Goal: Task Accomplishment & Management: Manage account settings

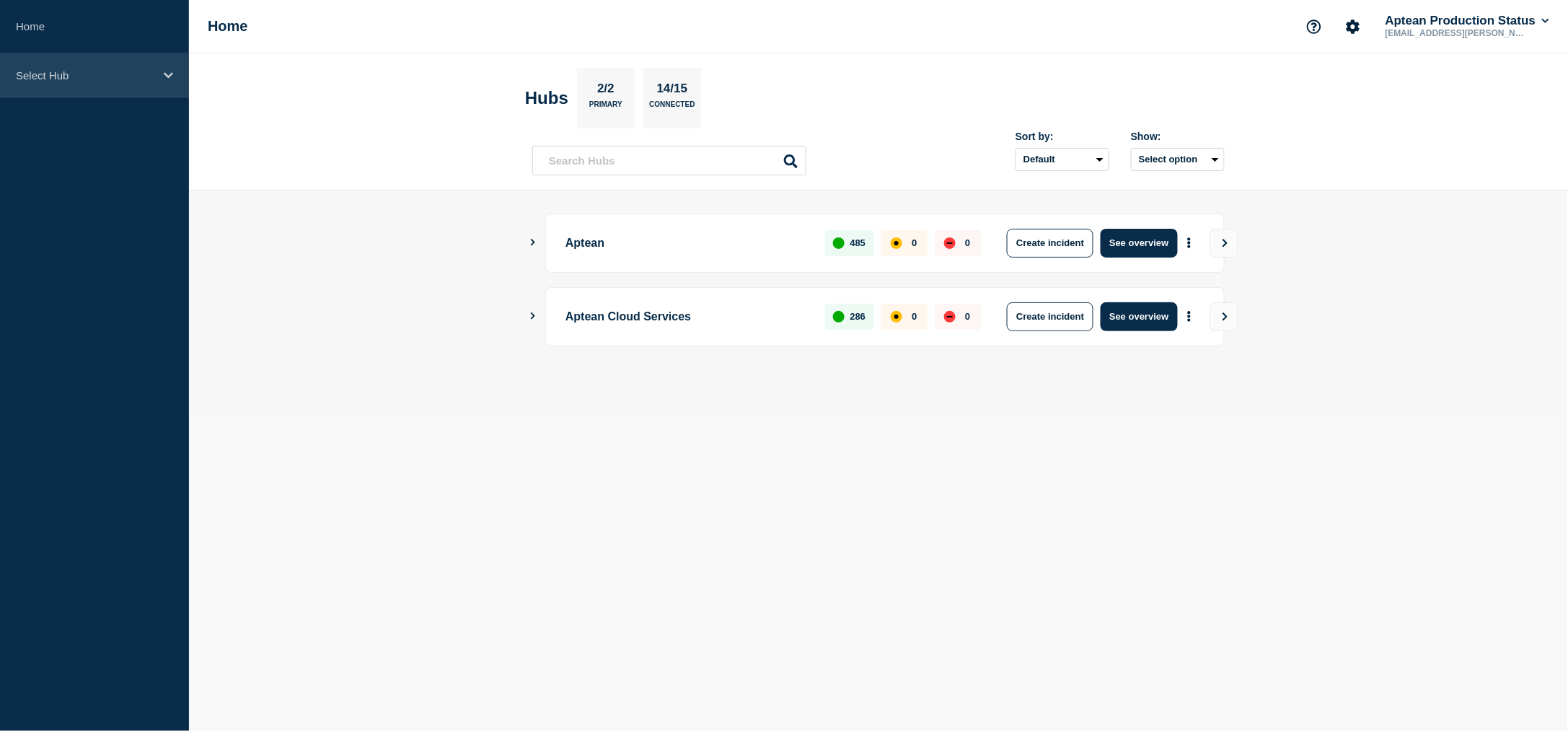
click at [56, 74] on p "Select Hub" at bounding box center [85, 75] width 138 height 12
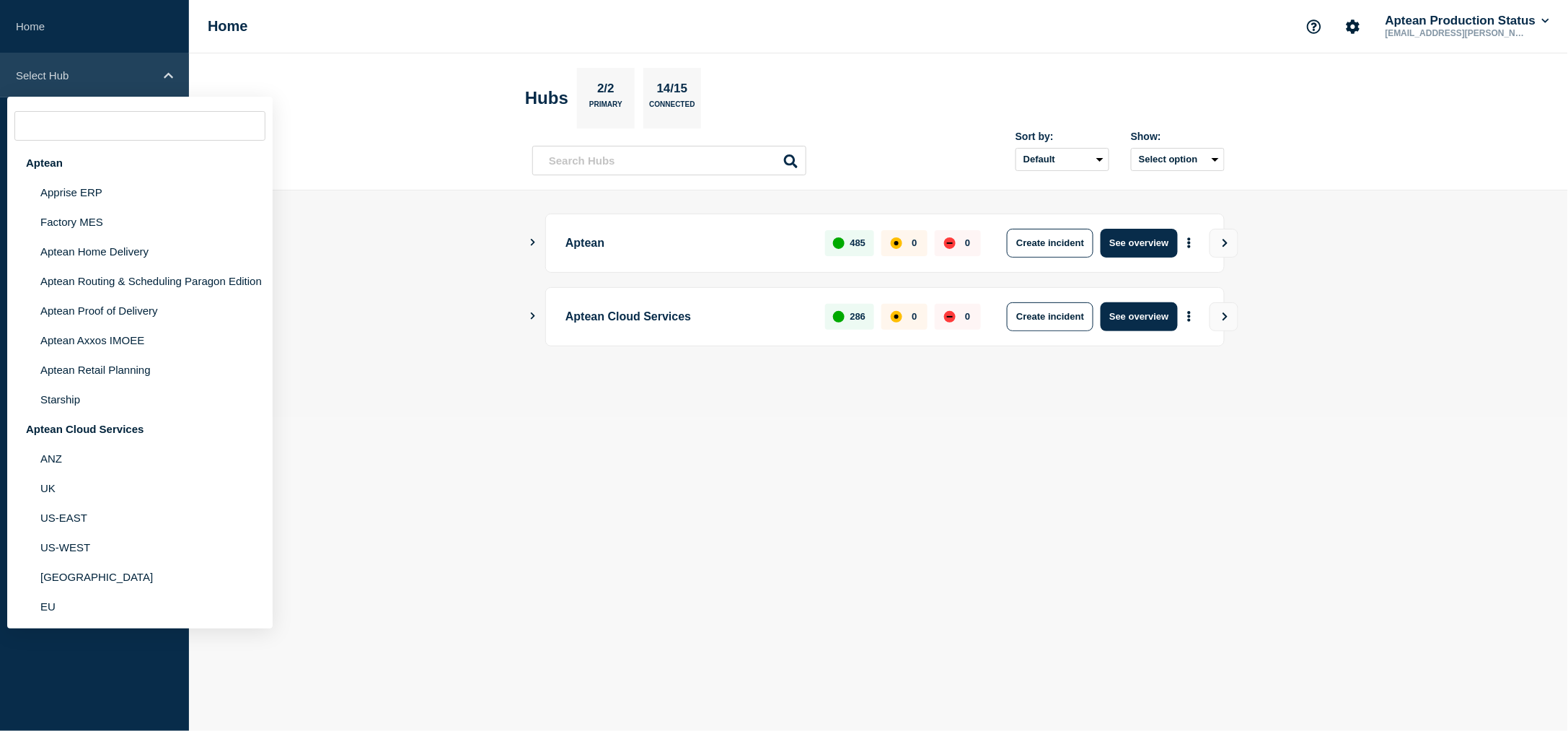
click at [77, 53] on div "Select Hub" at bounding box center [95, 75] width 189 height 44
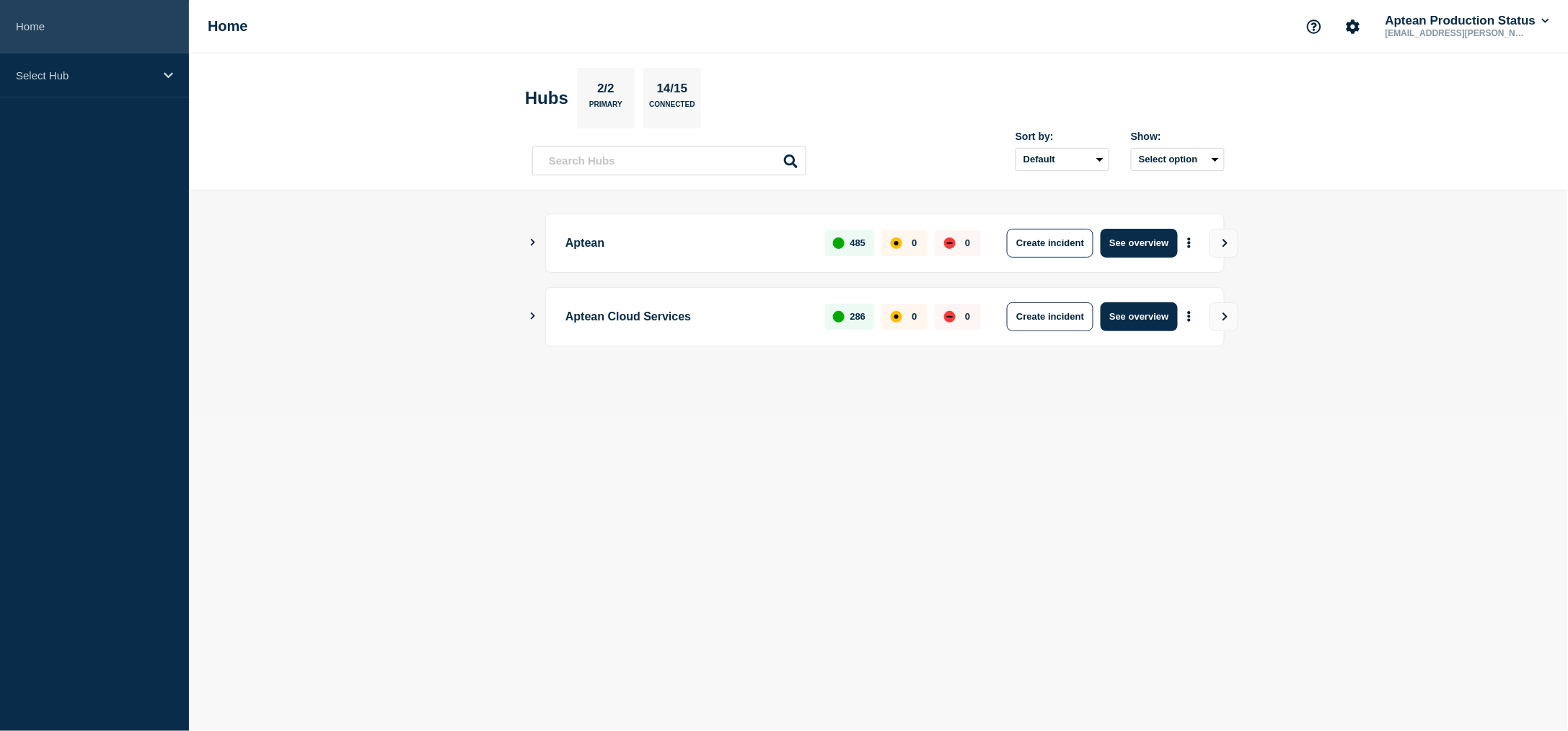
click at [62, 18] on link "Home" at bounding box center [95, 26] width 189 height 53
click at [76, 81] on div "Select Hub" at bounding box center [95, 75] width 189 height 44
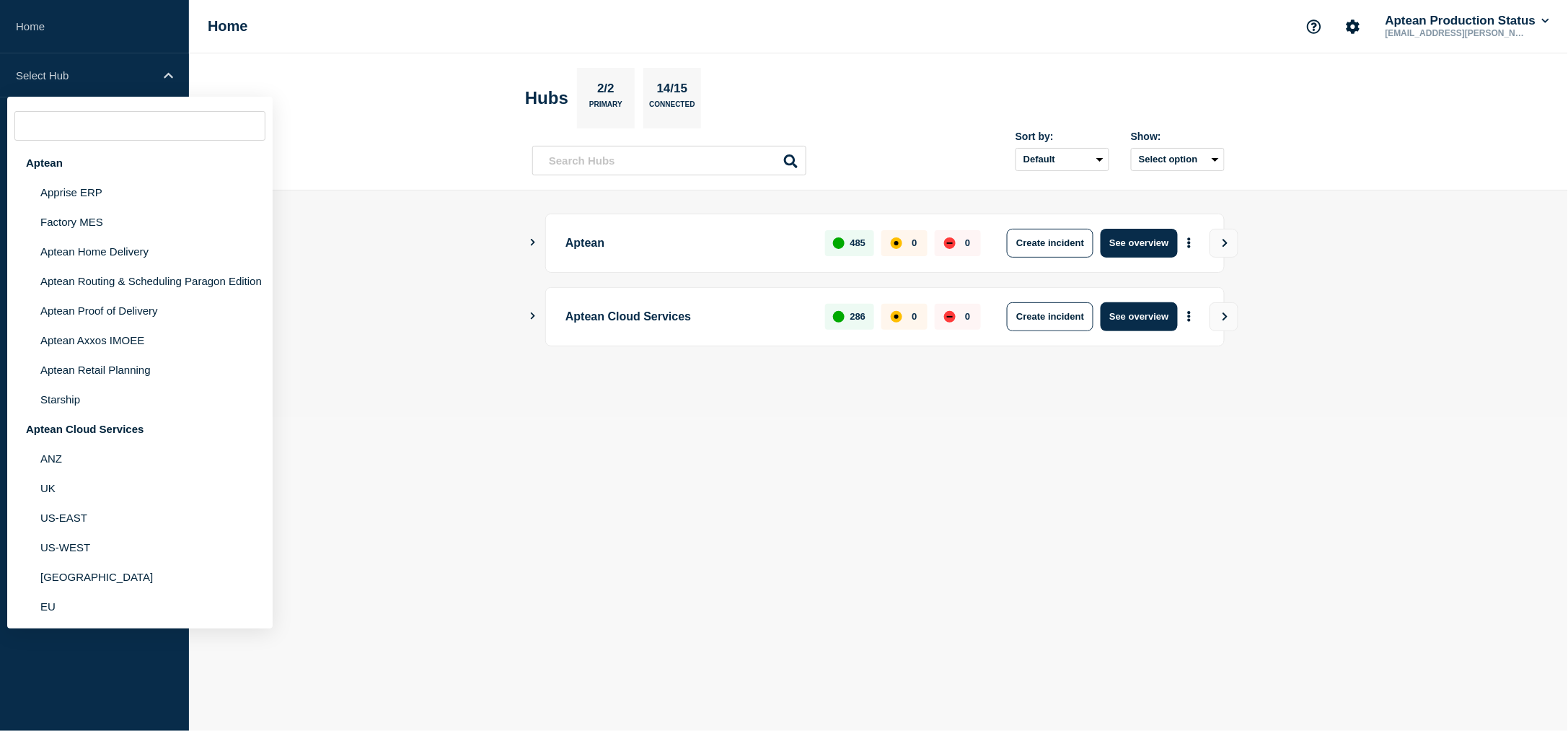
click at [455, 479] on body "Home Select Hub Aptean Apprise ERP Factory MES Aptean Home Delivery Aptean Rout…" at bounding box center [784, 366] width 1568 height 731
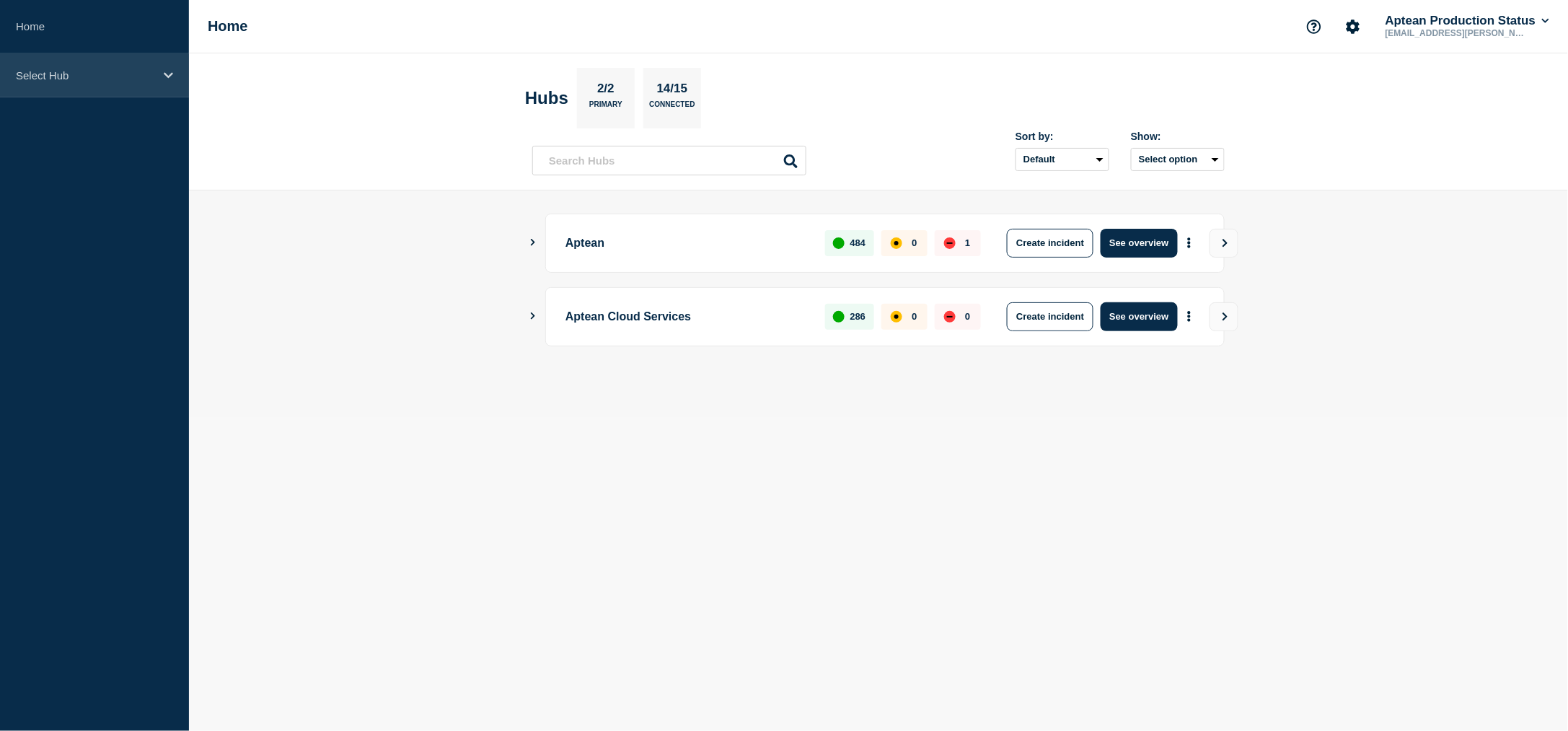
click at [134, 82] on div "Select Hub" at bounding box center [95, 75] width 189 height 44
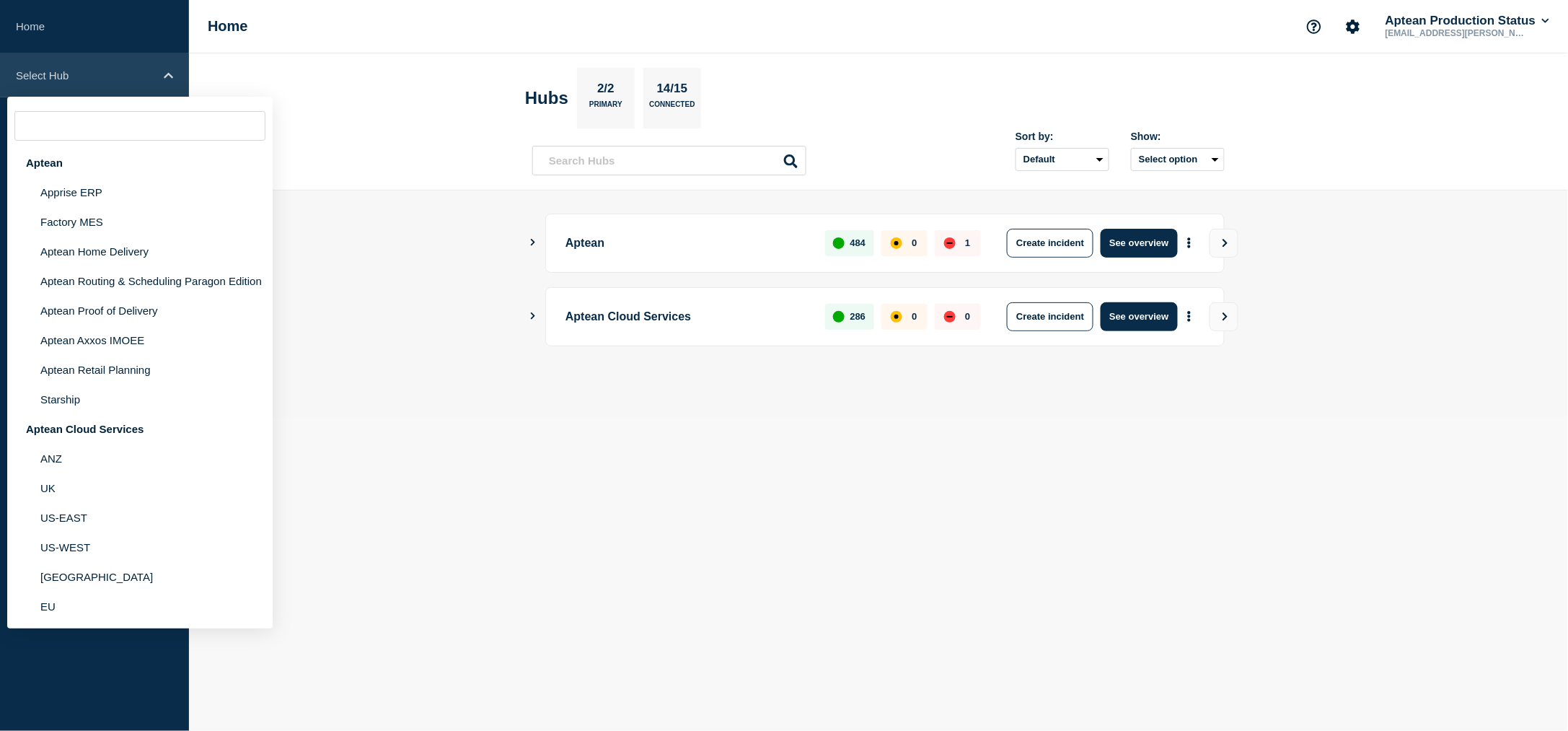
click at [130, 84] on div "Select Hub" at bounding box center [95, 75] width 189 height 44
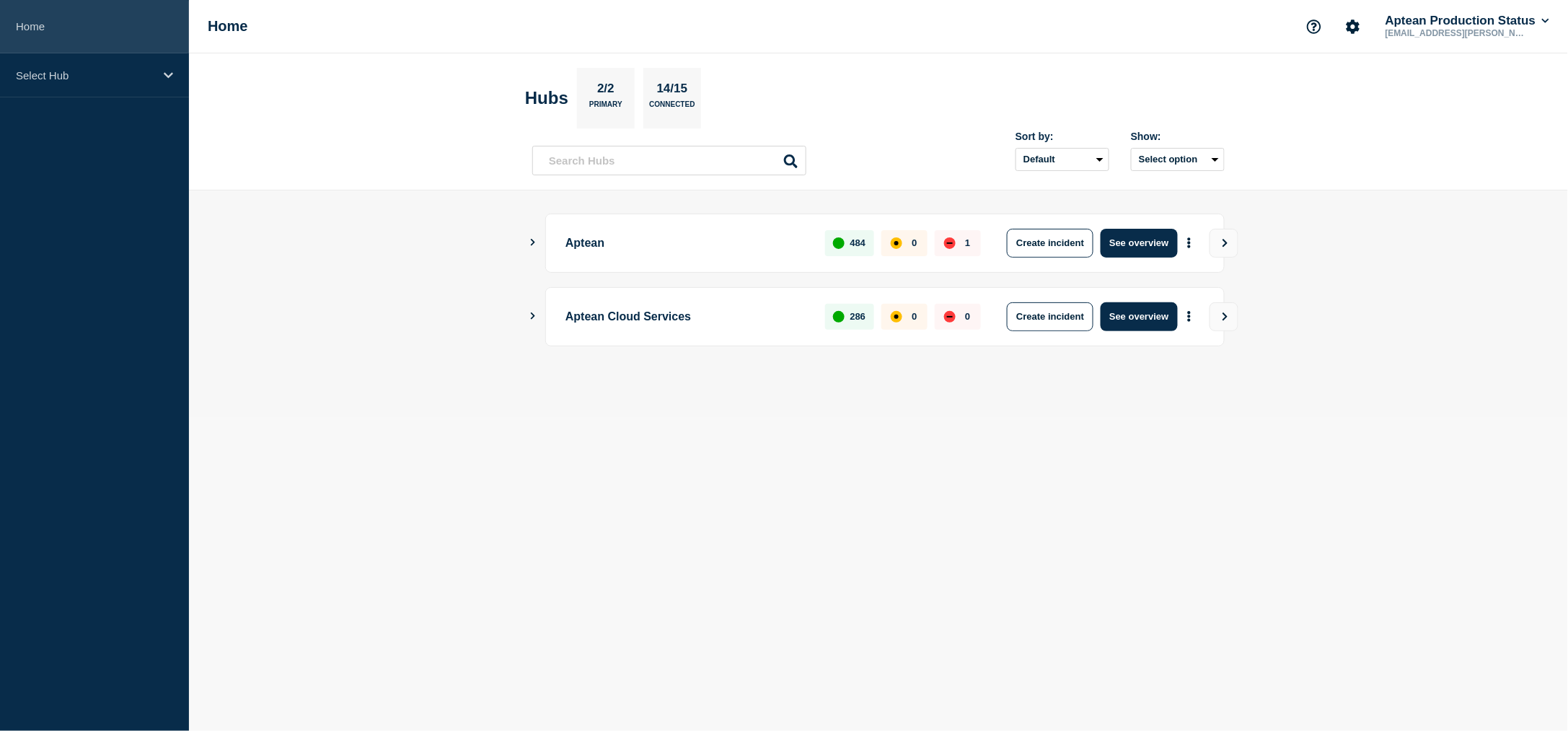
click at [39, 36] on link "Home" at bounding box center [95, 26] width 189 height 53
click at [126, 69] on p "Select Hub" at bounding box center [85, 75] width 138 height 12
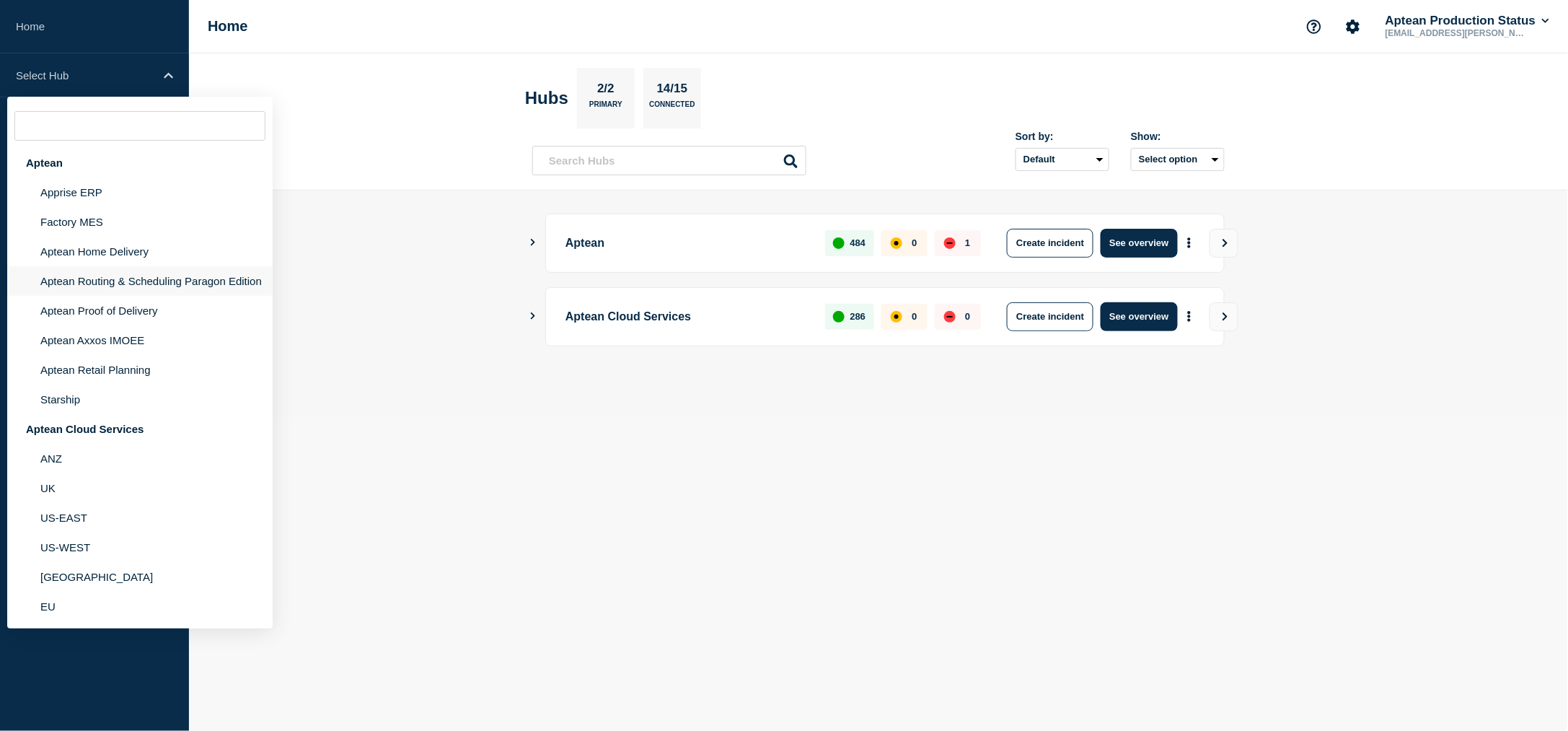
click at [74, 274] on li "Aptean Routing & Scheduling Paragon Edition" at bounding box center [140, 281] width 266 height 30
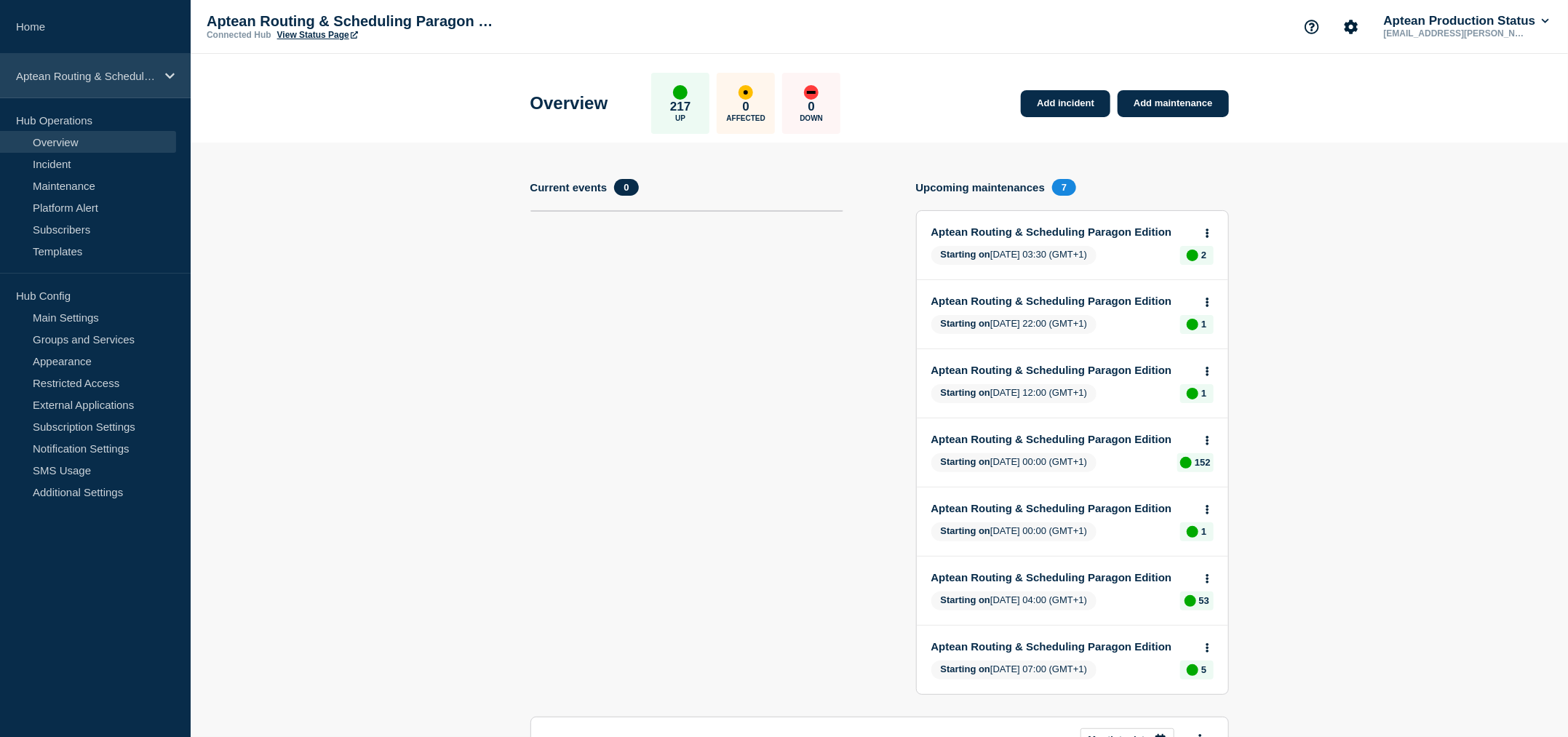
click at [33, 71] on p "Aptean Routing & Scheduling Paragon Edition" at bounding box center [86, 76] width 139 height 12
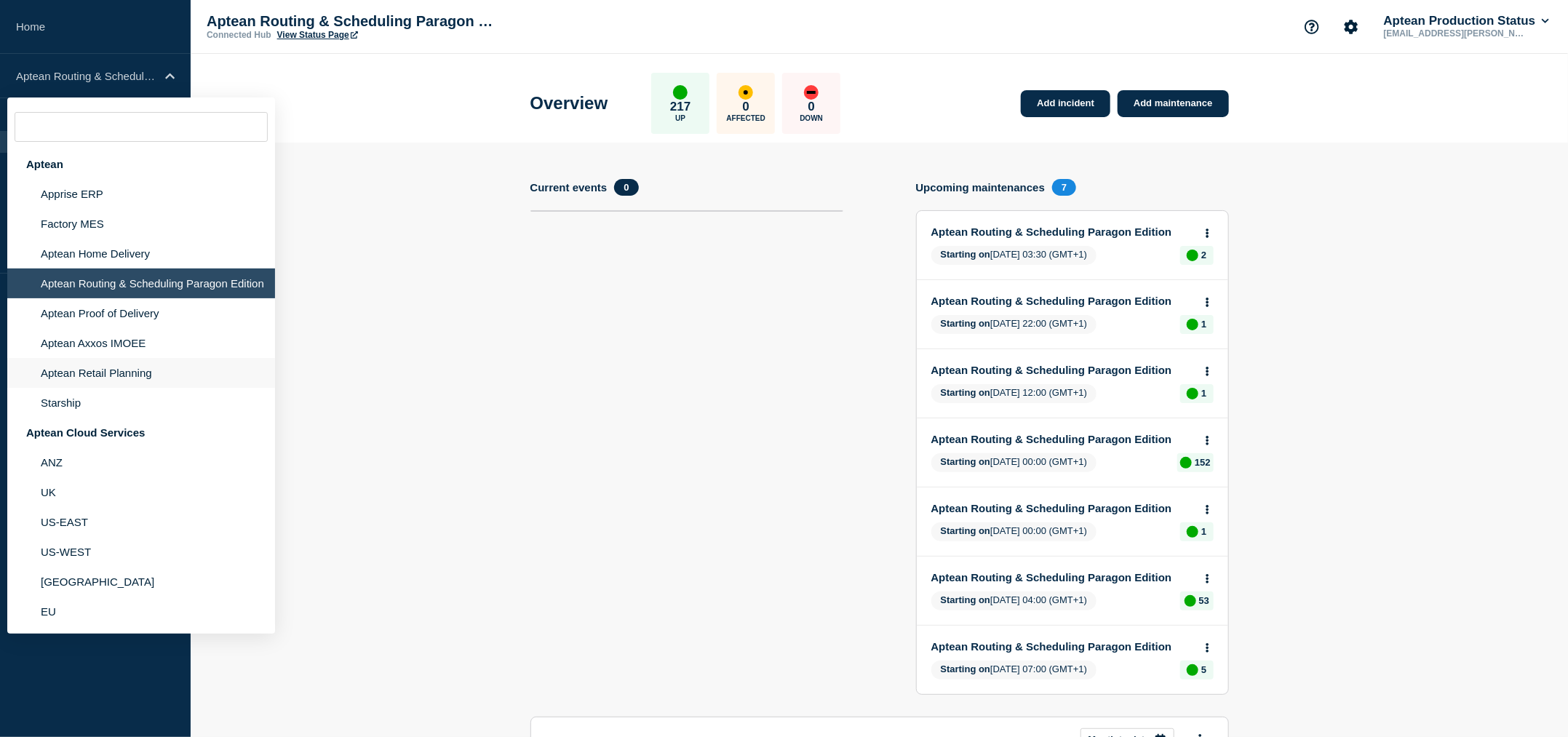
click at [84, 388] on li "Aptean Retail Planning" at bounding box center [141, 402] width 268 height 30
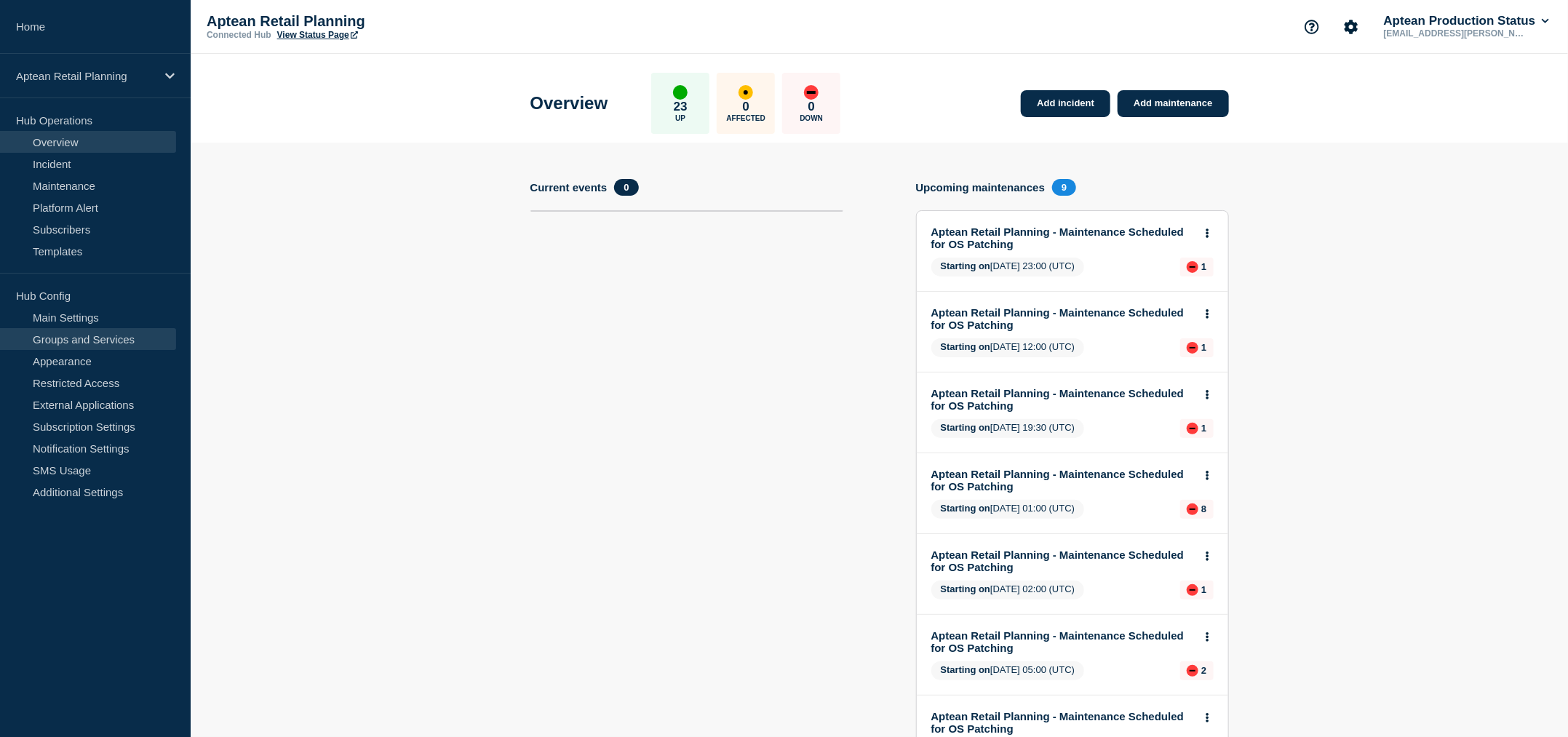
click at [63, 338] on link "Groups and Services" at bounding box center [88, 339] width 176 height 22
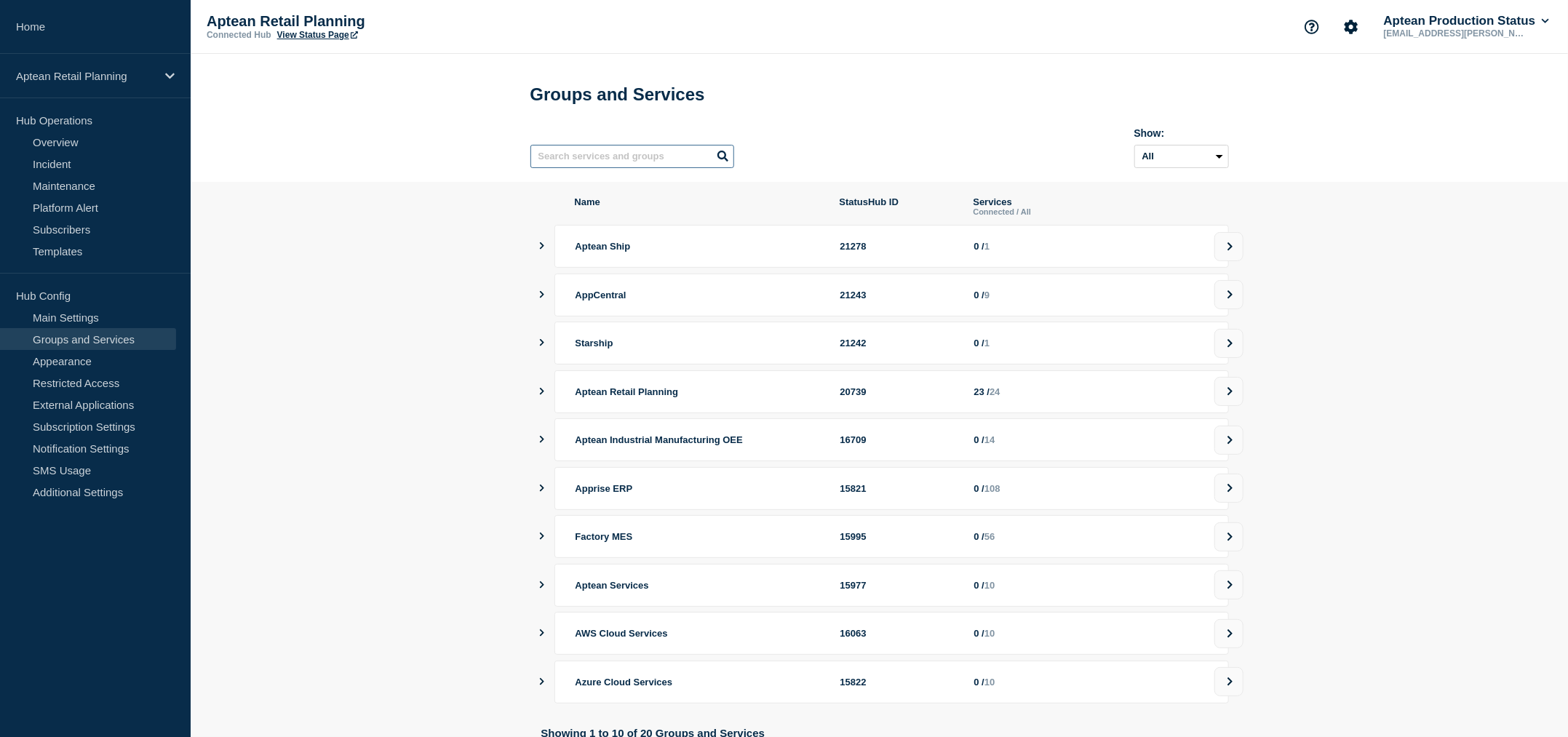
click at [606, 157] on input "text" at bounding box center [633, 156] width 204 height 23
type input "coma"
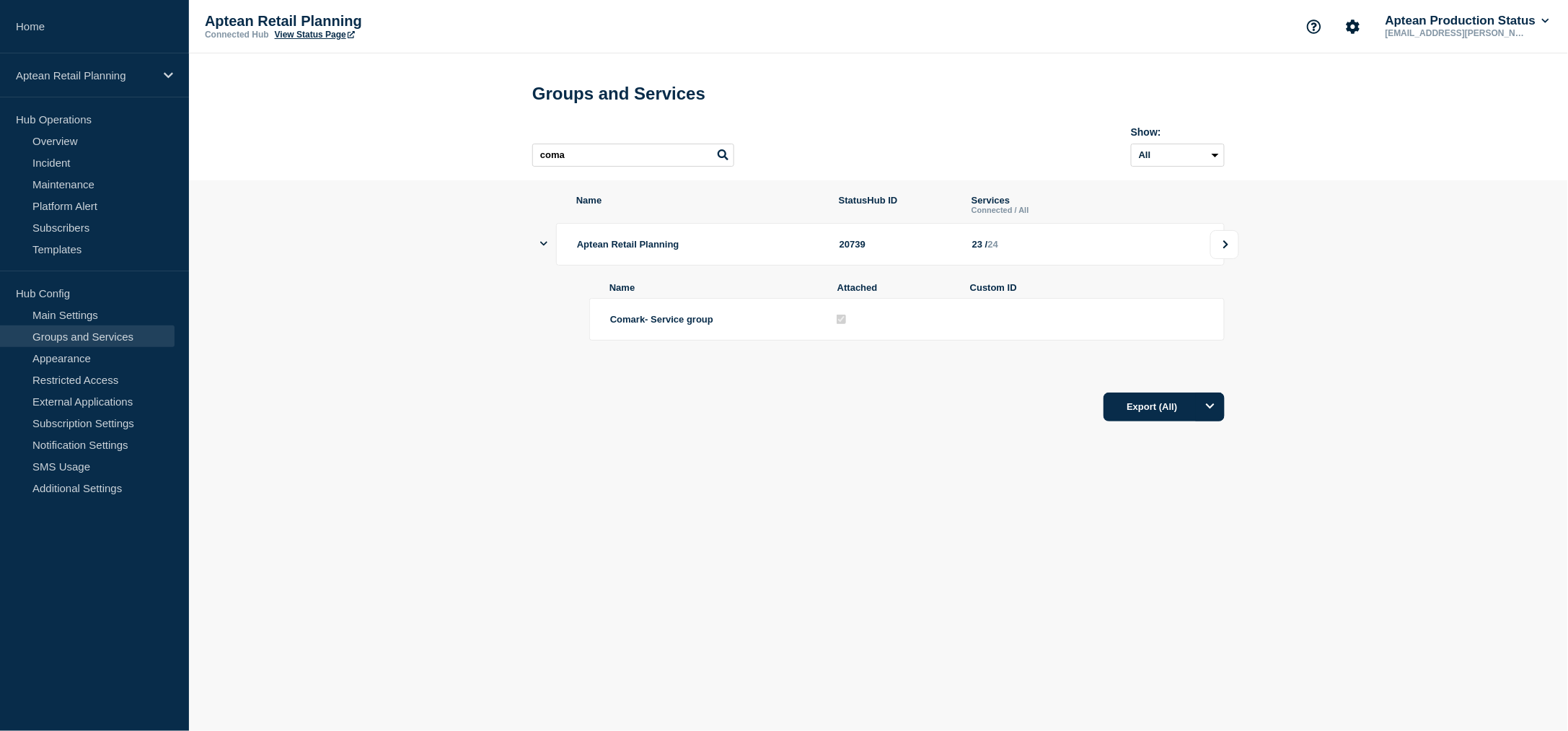
click at [1232, 250] on button at bounding box center [1225, 245] width 29 height 29
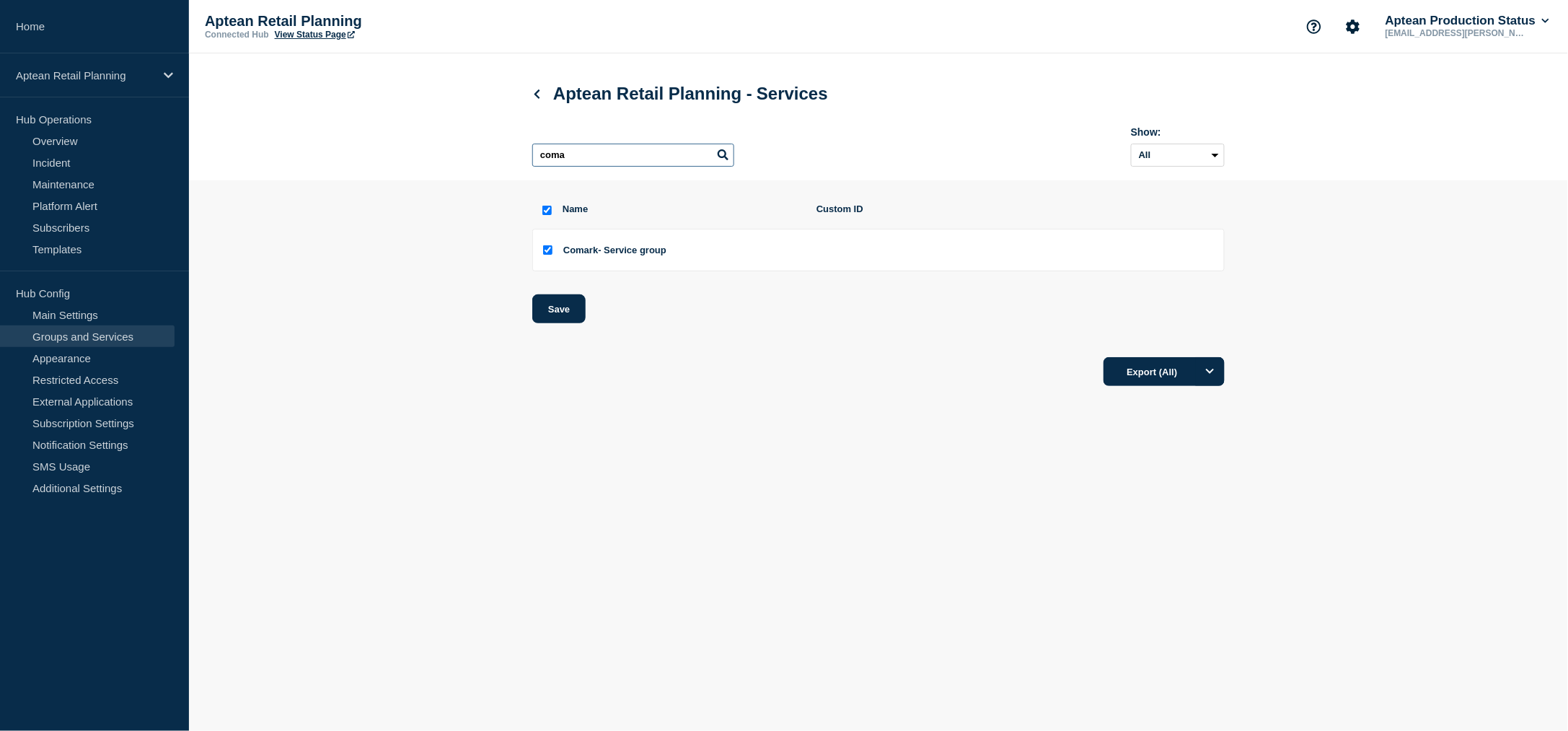
click at [608, 162] on input "coma" at bounding box center [634, 155] width 202 height 23
type input "com"
checkbox input "false"
type input "com"
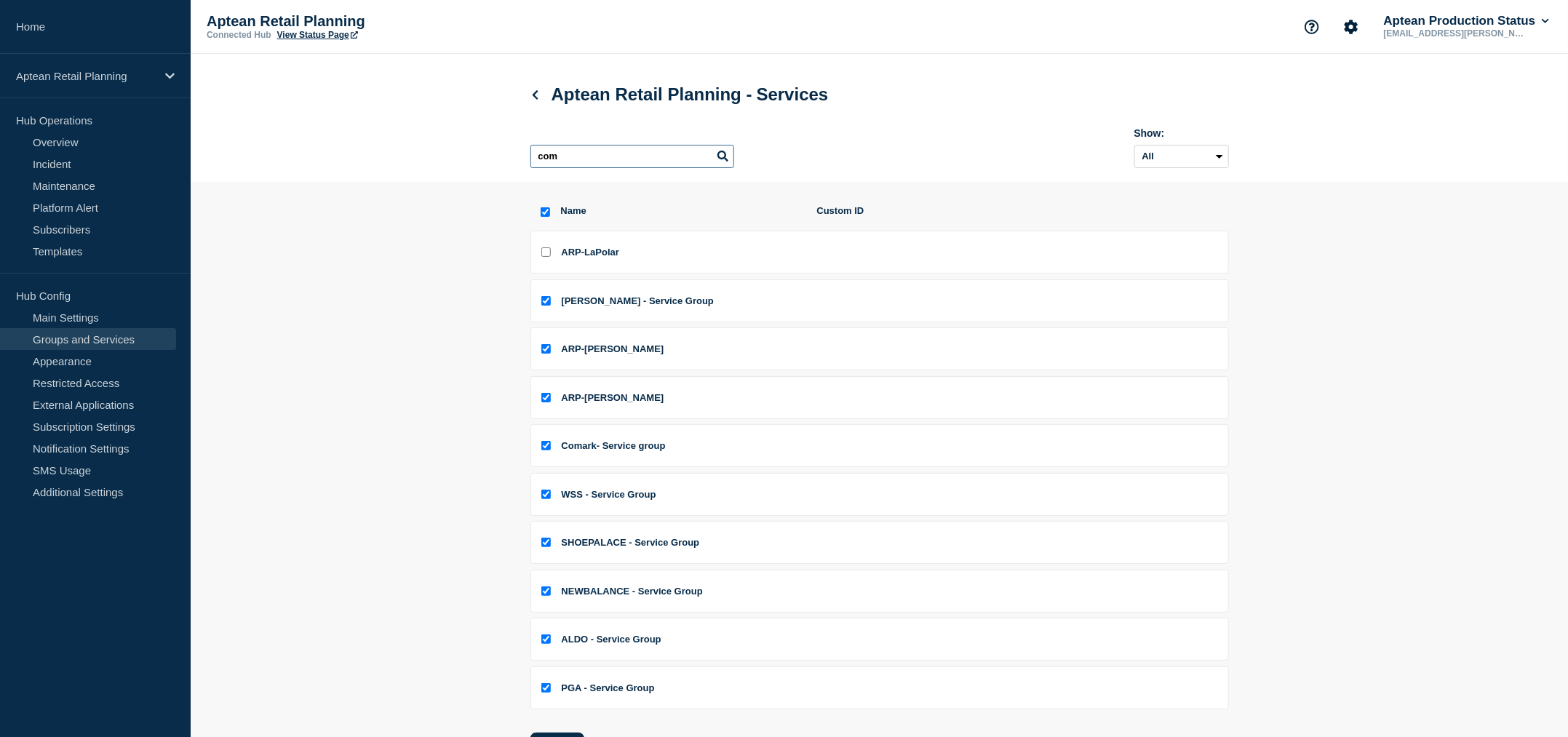
checkbox input "true"
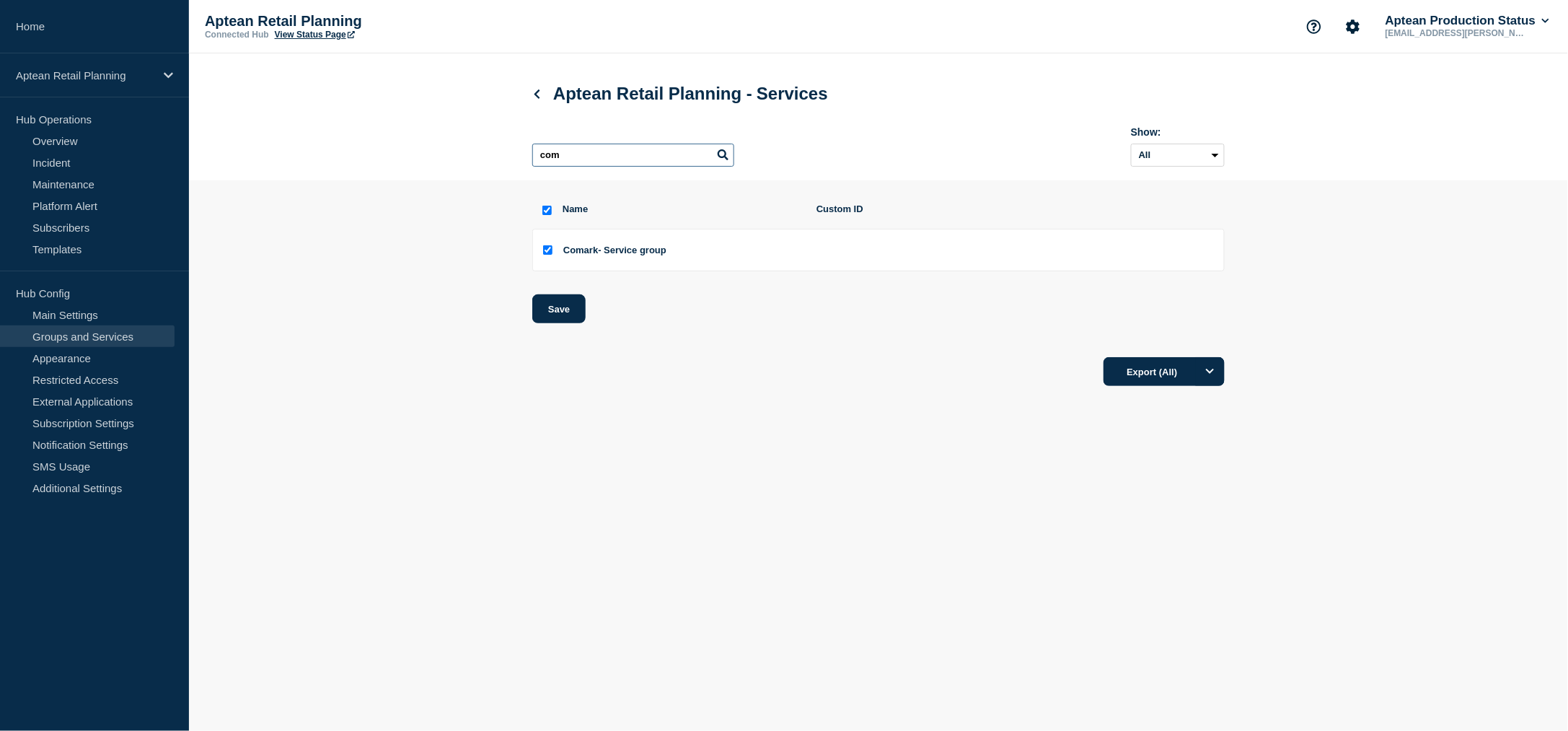
click at [564, 152] on input "com" at bounding box center [634, 155] width 202 height 23
checkbox input "false"
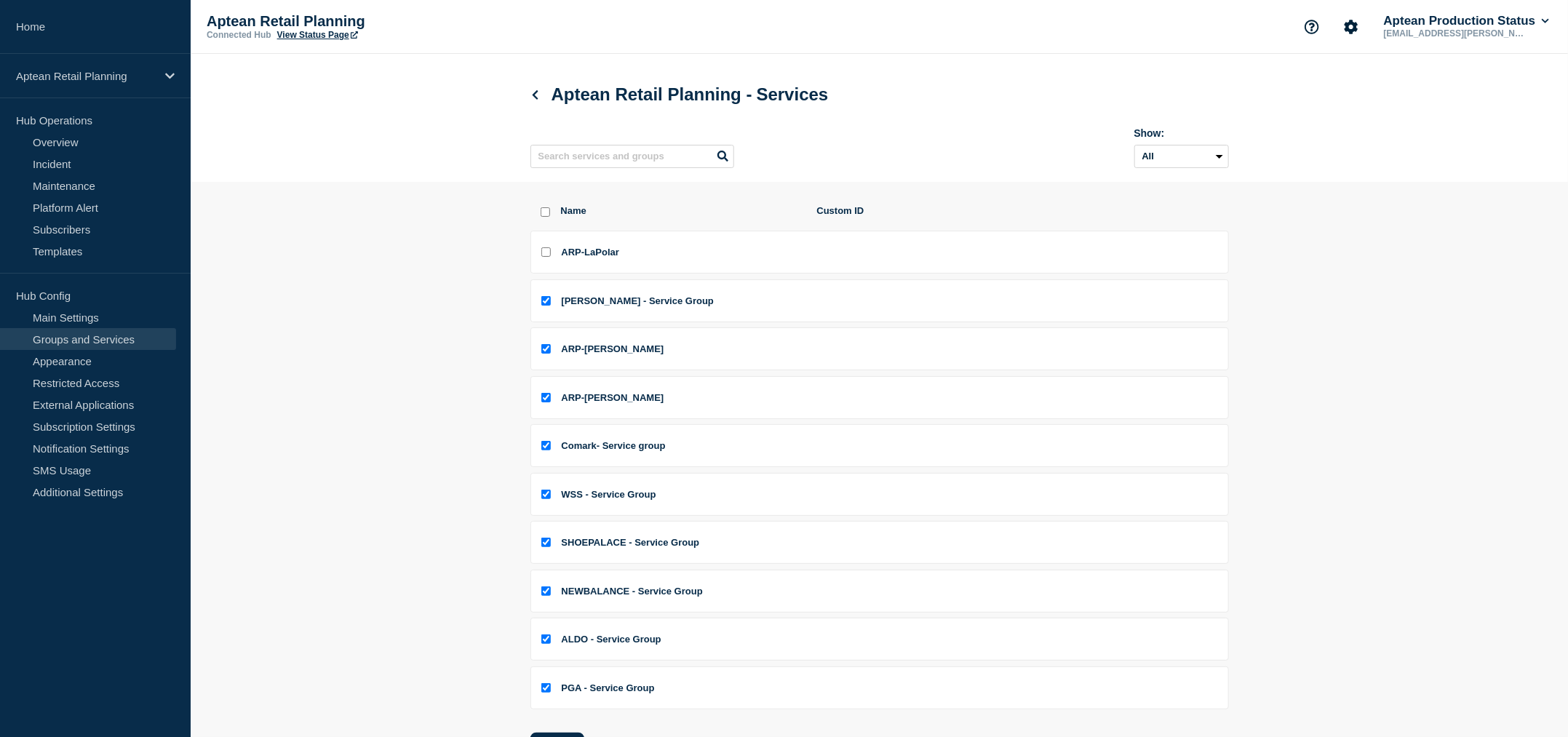
click at [417, 246] on section "Name Custom ID ARP-LaPolar [PERSON_NAME] - Service Group ARP-[PERSON_NAME] ARP-…" at bounding box center [879, 520] width 1377 height 678
click at [544, 447] on input "Comark- Service group checkbox" at bounding box center [545, 446] width 10 height 10
checkbox input "false"
click at [544, 212] on input "select all checkbox" at bounding box center [545, 211] width 10 height 10
checkbox input "true"
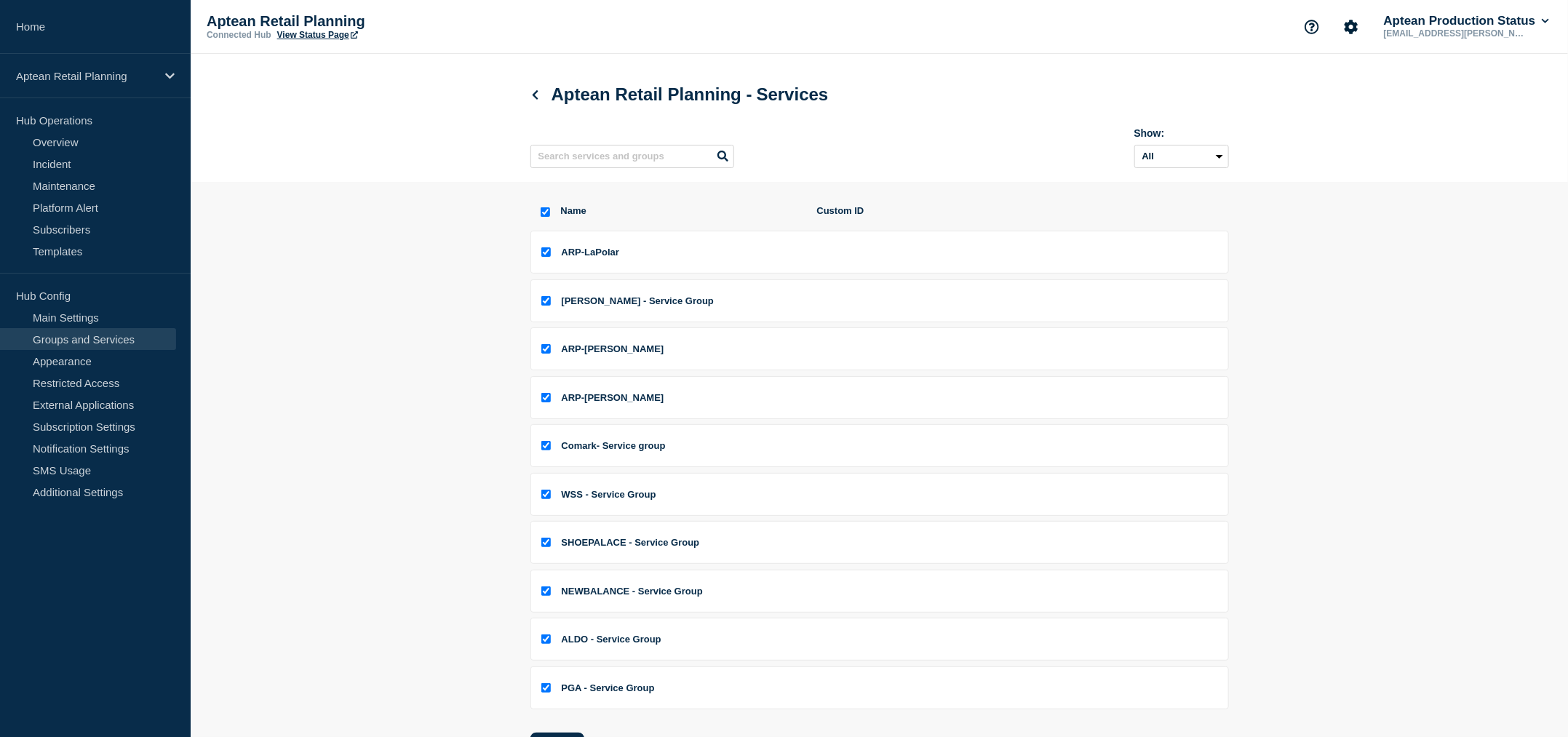
checkbox input "true"
click at [544, 212] on input "select all checkbox" at bounding box center [545, 211] width 10 height 10
checkbox input "false"
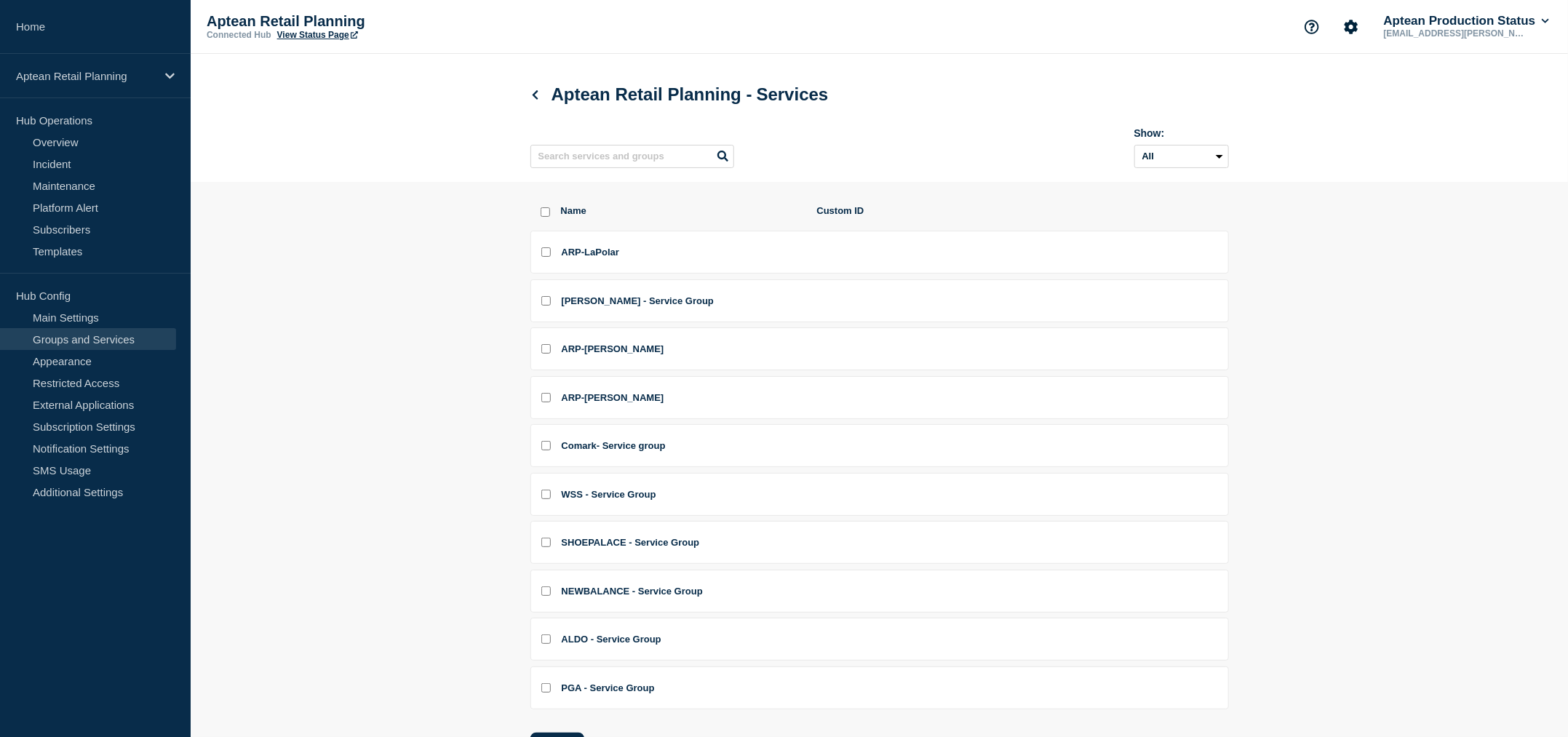
checkbox input "false"
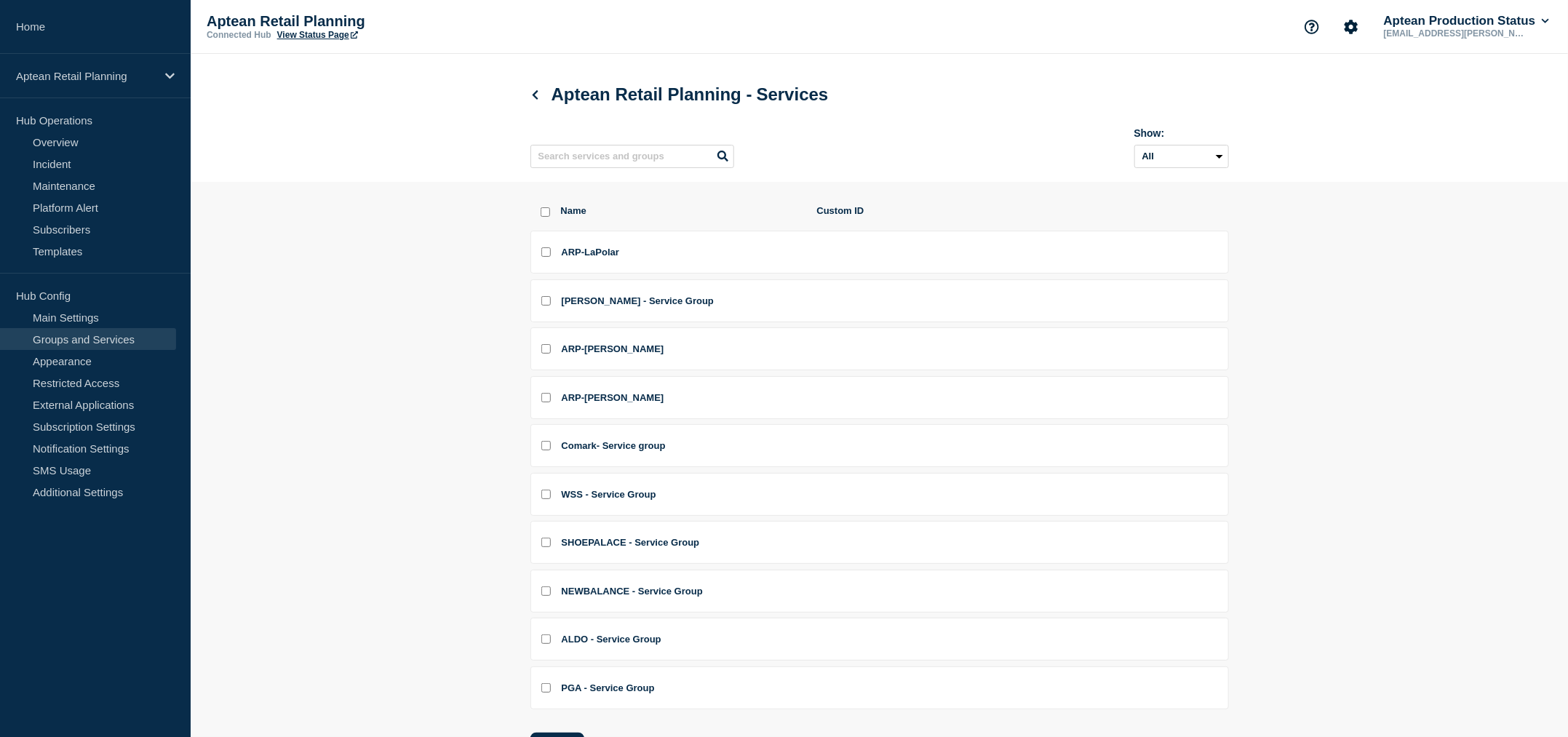
checkbox input "false"
click at [546, 93] on h1 "Aptean Retail Planning - Services" at bounding box center [680, 95] width 298 height 21
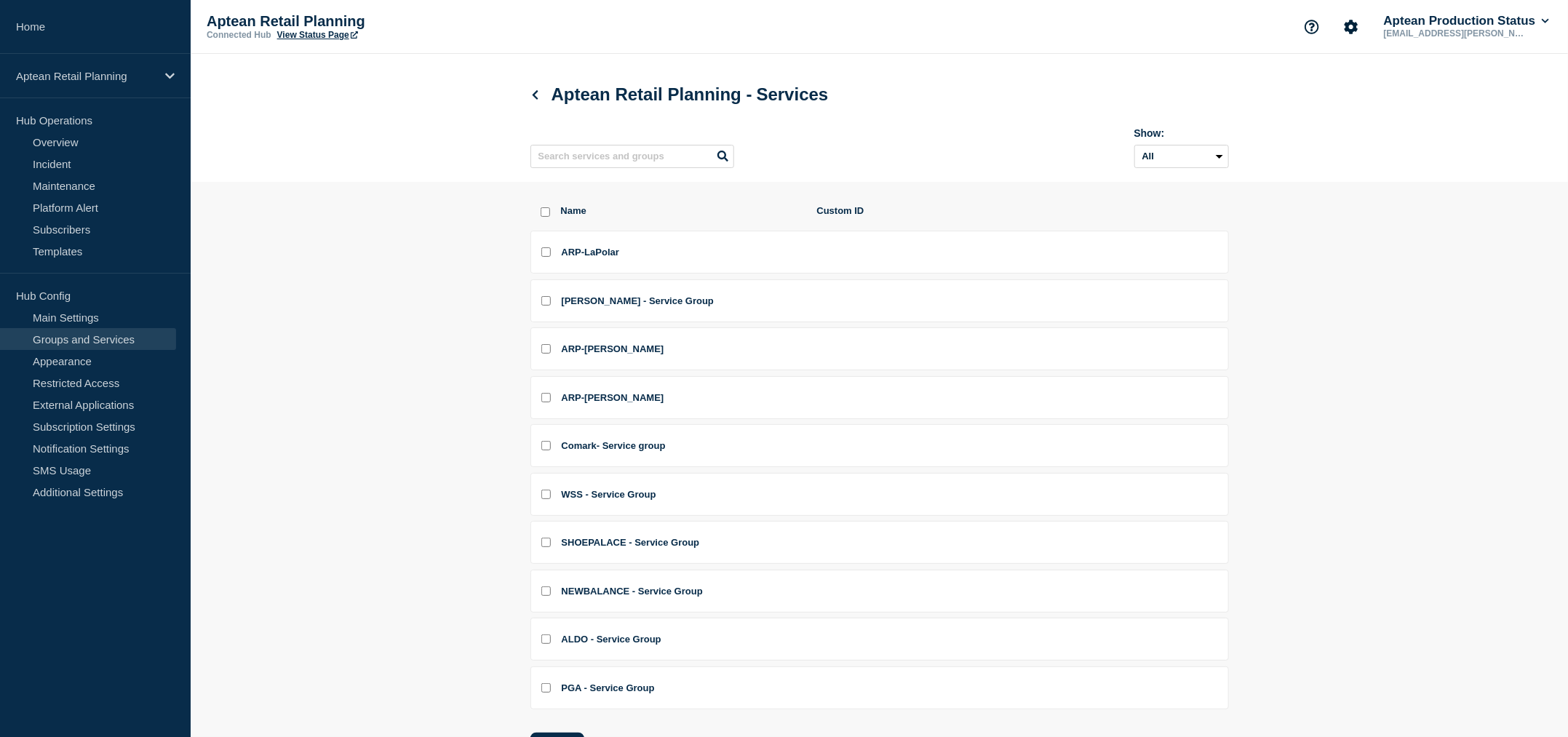
click at [92, 336] on link "Groups and Services" at bounding box center [88, 339] width 176 height 22
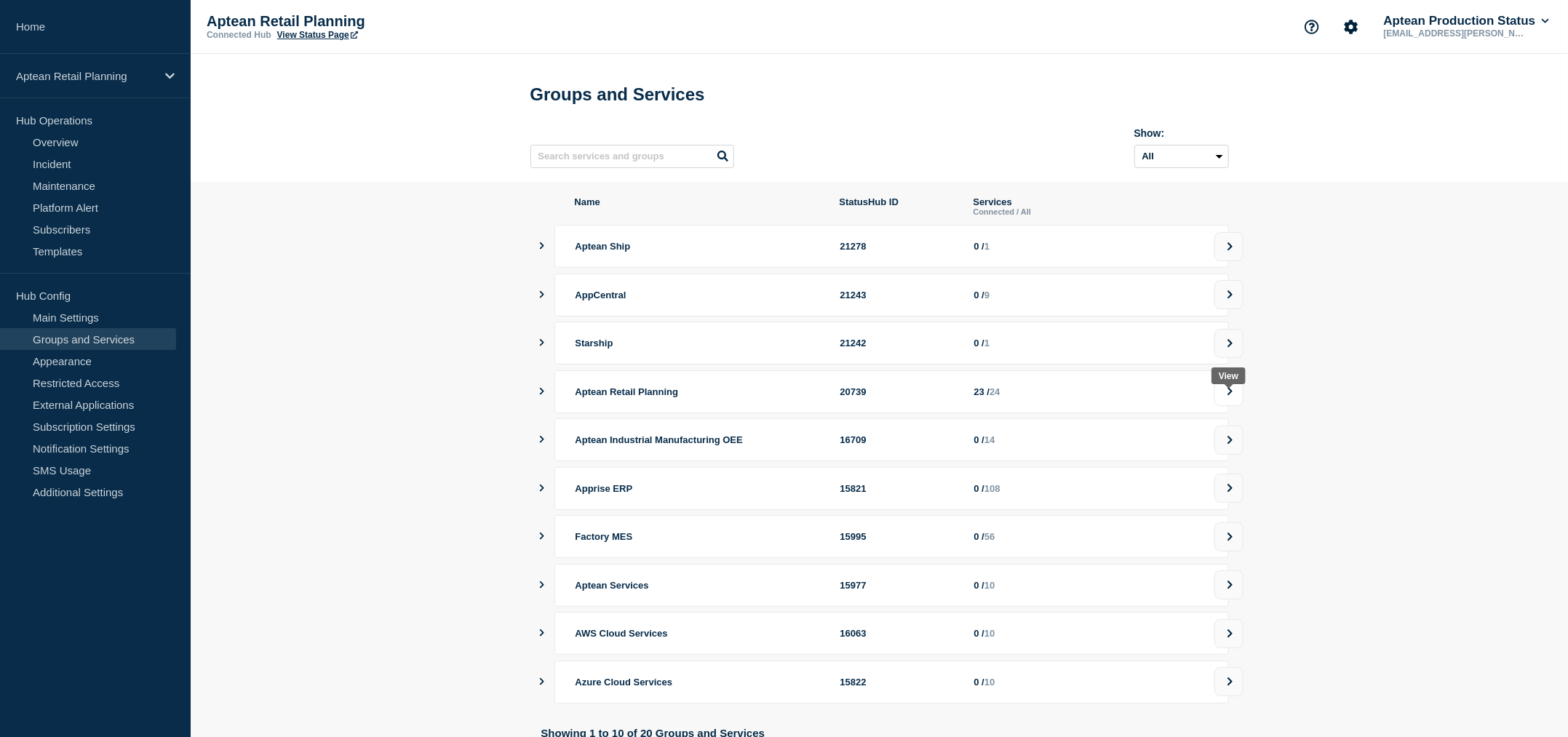
click at [1229, 396] on icon at bounding box center [1230, 391] width 10 height 9
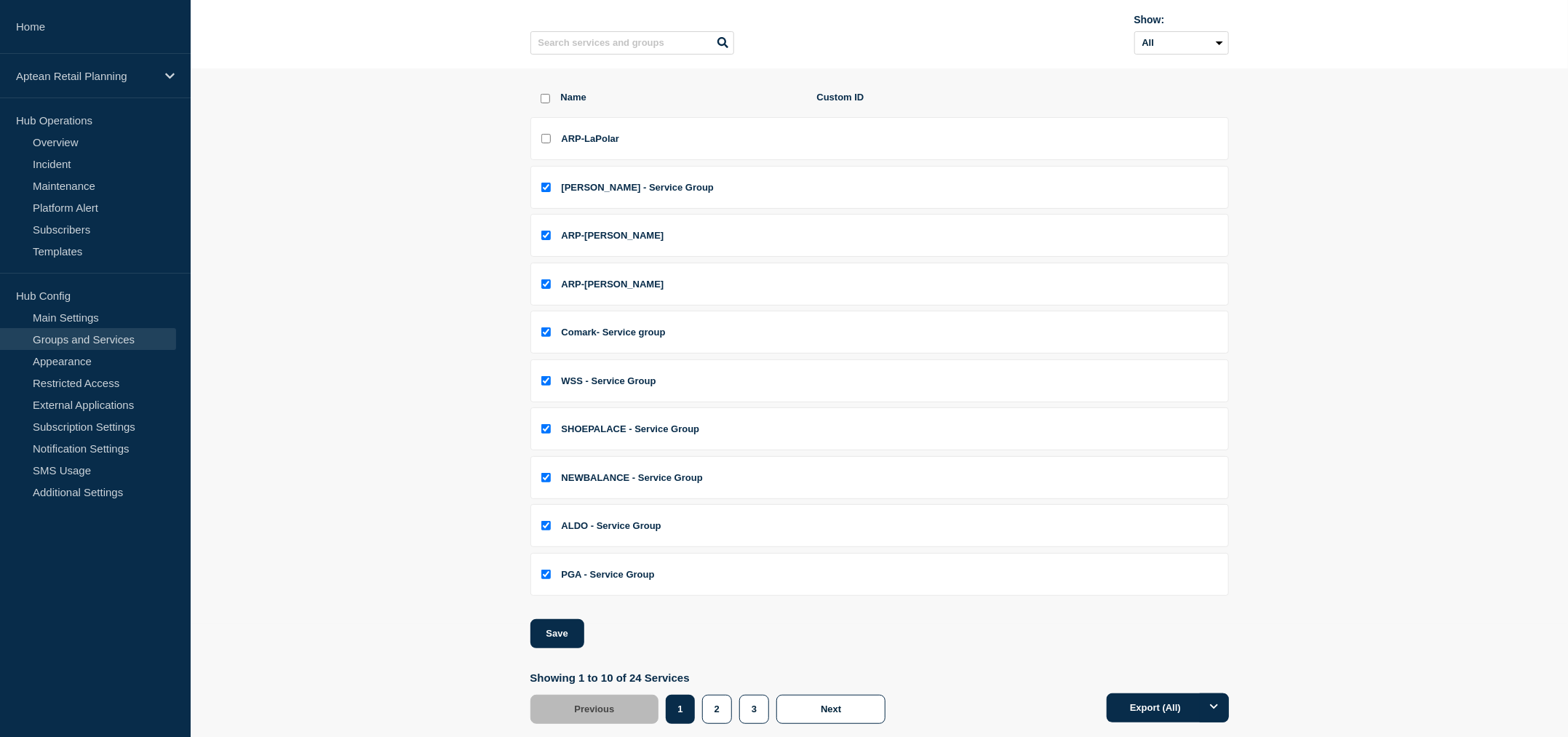
scroll to position [148, 0]
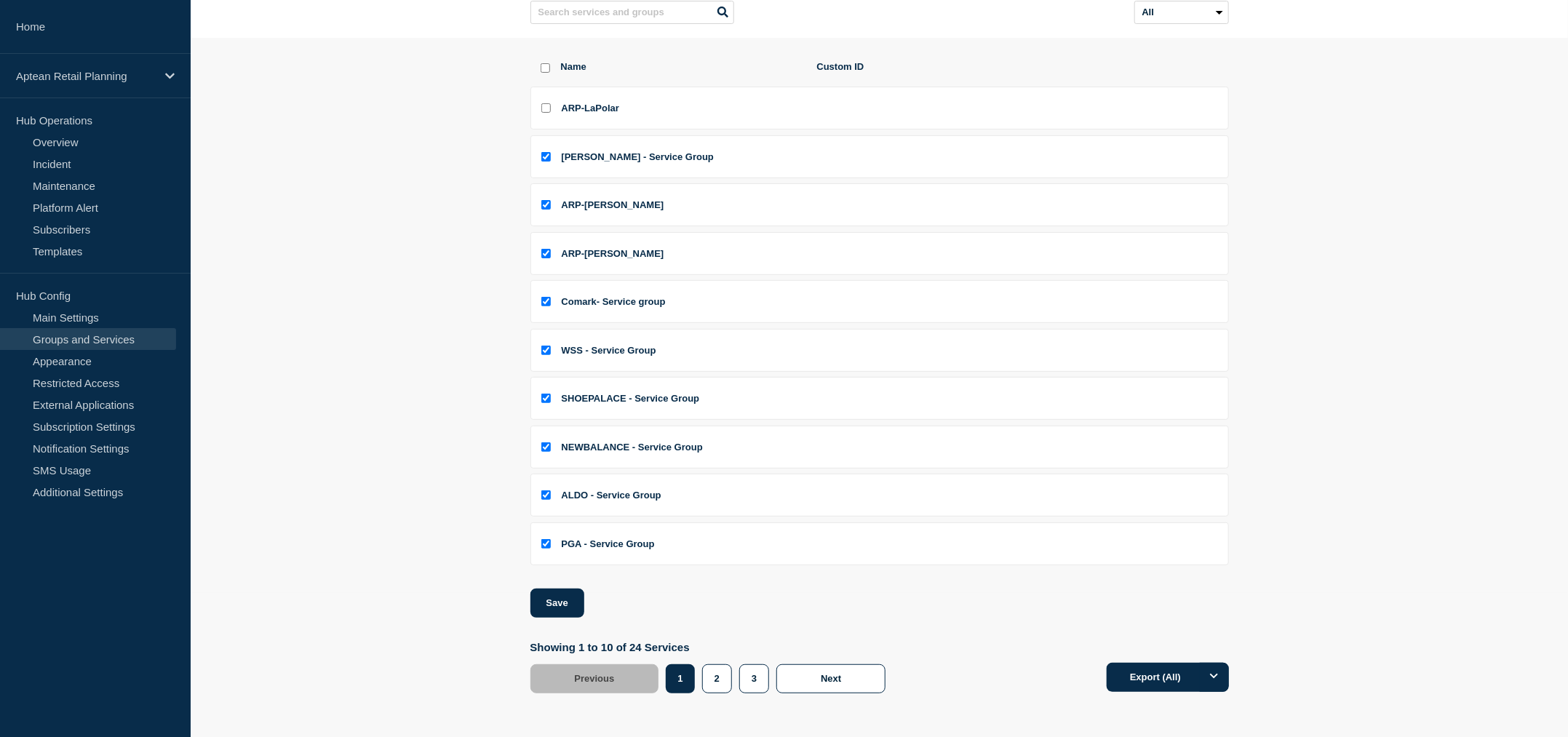
click at [540, 68] on div at bounding box center [541, 68] width 6 height 14
click at [543, 66] on input "select all checkbox" at bounding box center [545, 68] width 10 height 10
checkbox input "true"
click at [543, 66] on input "select all checkbox" at bounding box center [545, 68] width 10 height 10
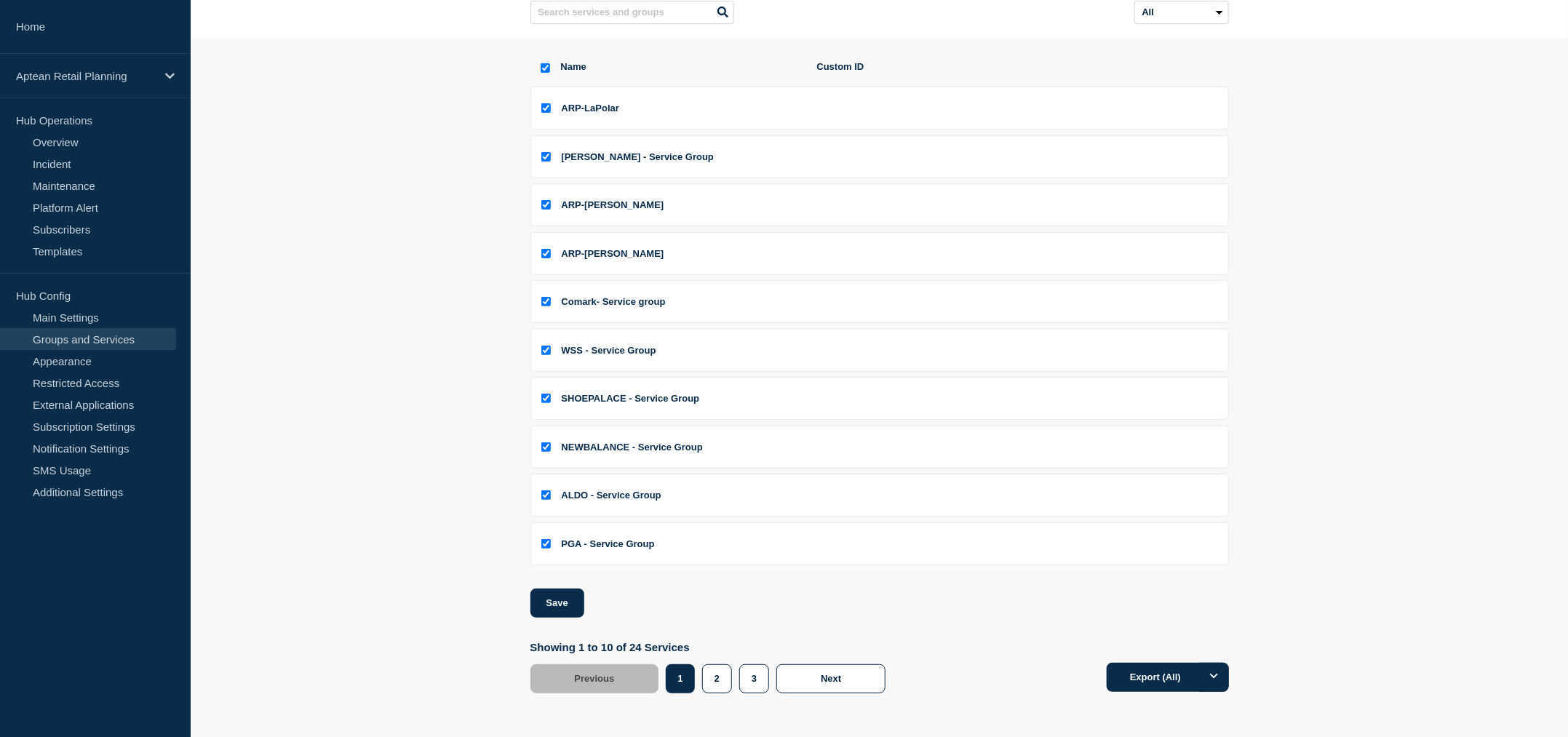
checkbox input "false"
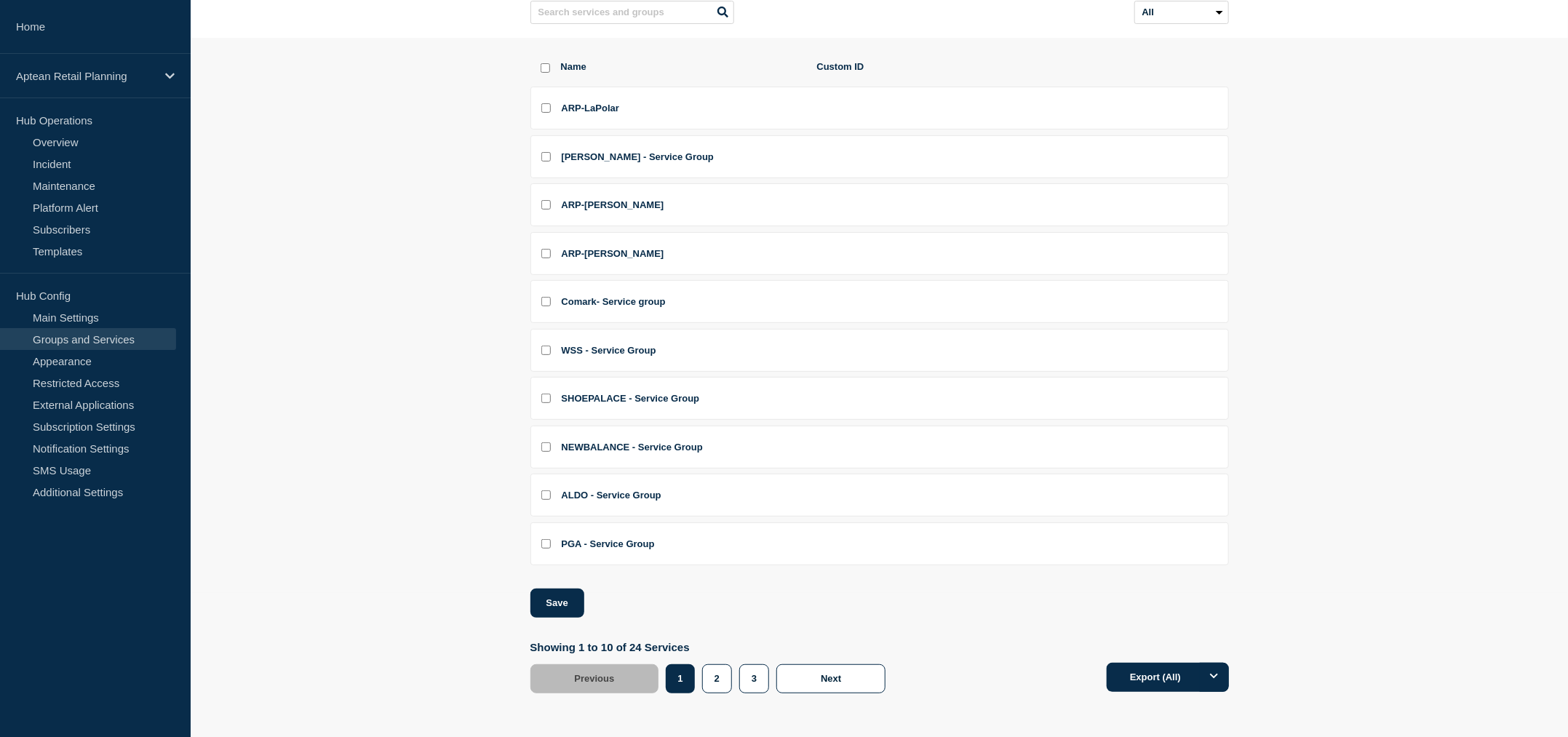
checkbox input "false"
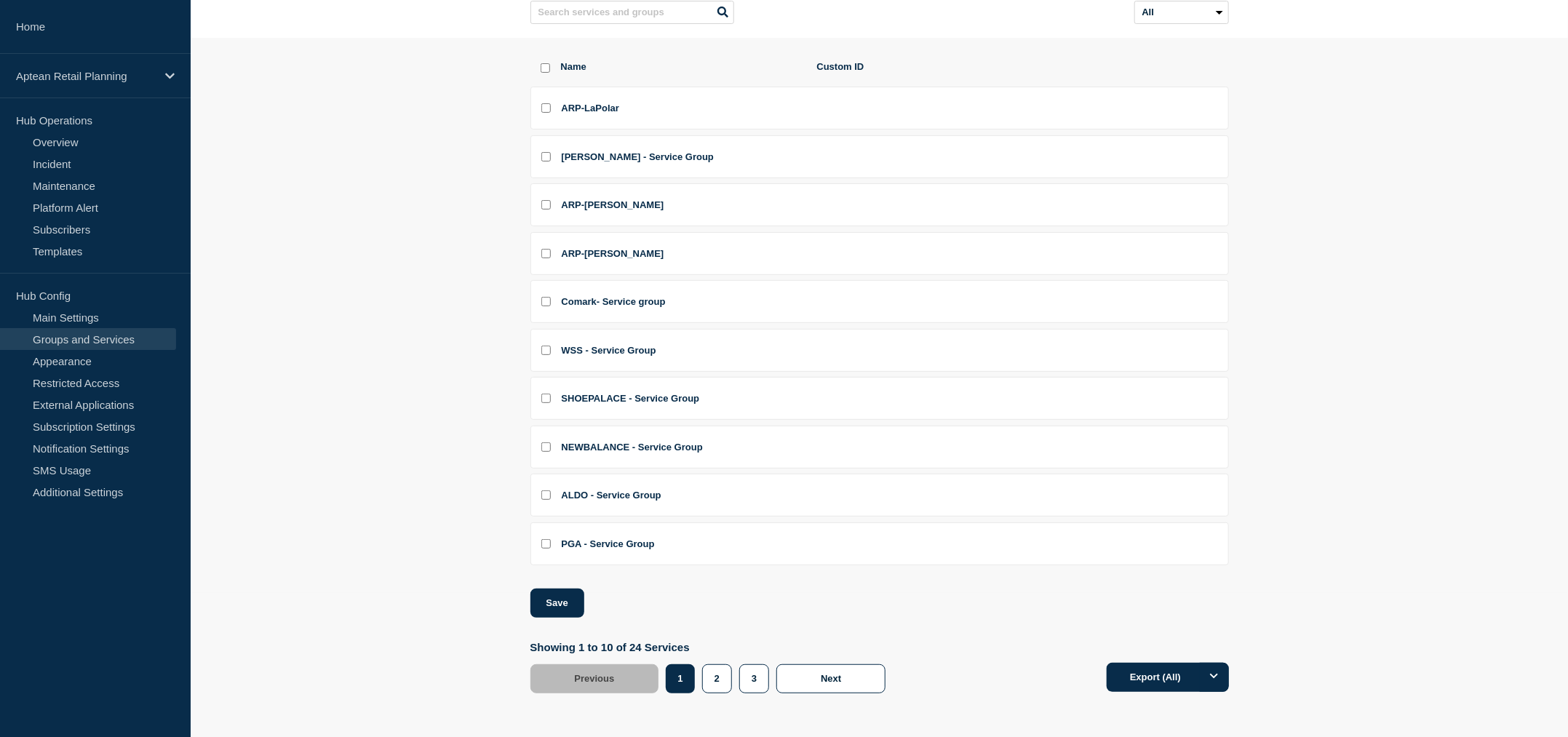
checkbox input "false"
click at [545, 298] on input "Comark- Service group checkbox" at bounding box center [545, 301] width 10 height 10
checkbox input "true"
click at [601, 305] on span "Comark- Service group" at bounding box center [614, 301] width 104 height 11
click at [612, 299] on span "Comark- Service group" at bounding box center [614, 301] width 104 height 11
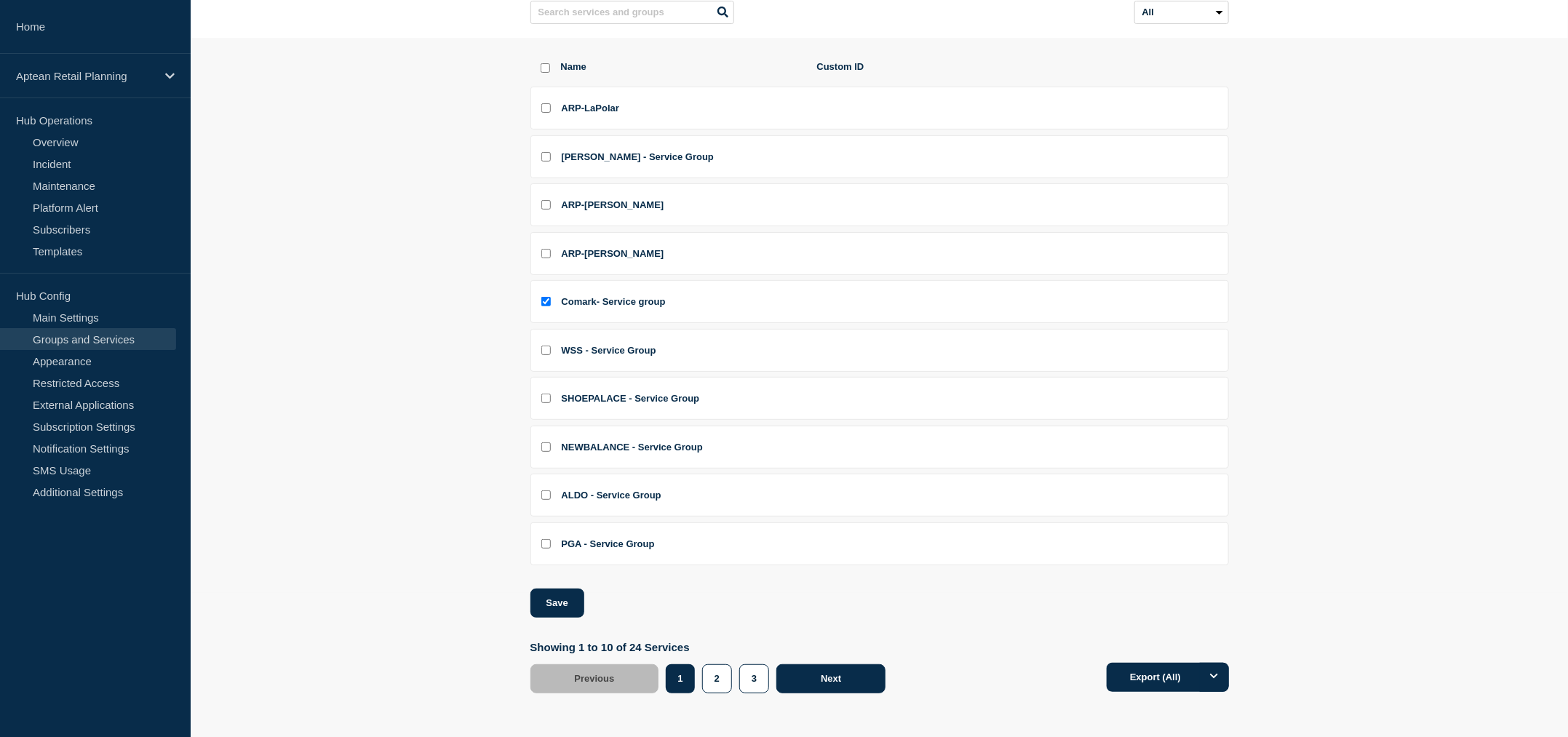
click at [828, 669] on button "Next" at bounding box center [831, 679] width 109 height 29
checkbox input "true"
click at [824, 675] on span "Next" at bounding box center [831, 678] width 21 height 11
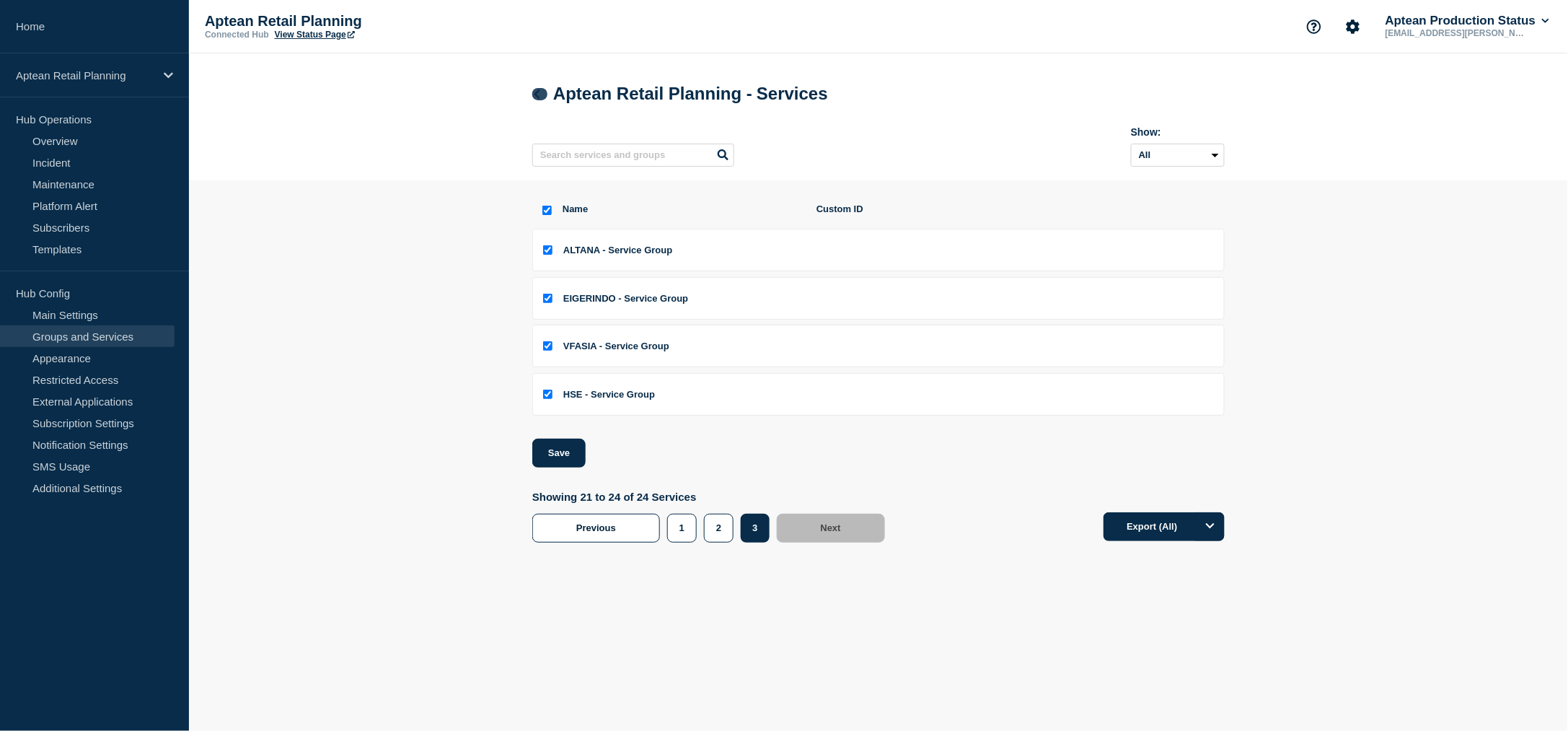
click at [541, 95] on icon at bounding box center [537, 94] width 11 height 9
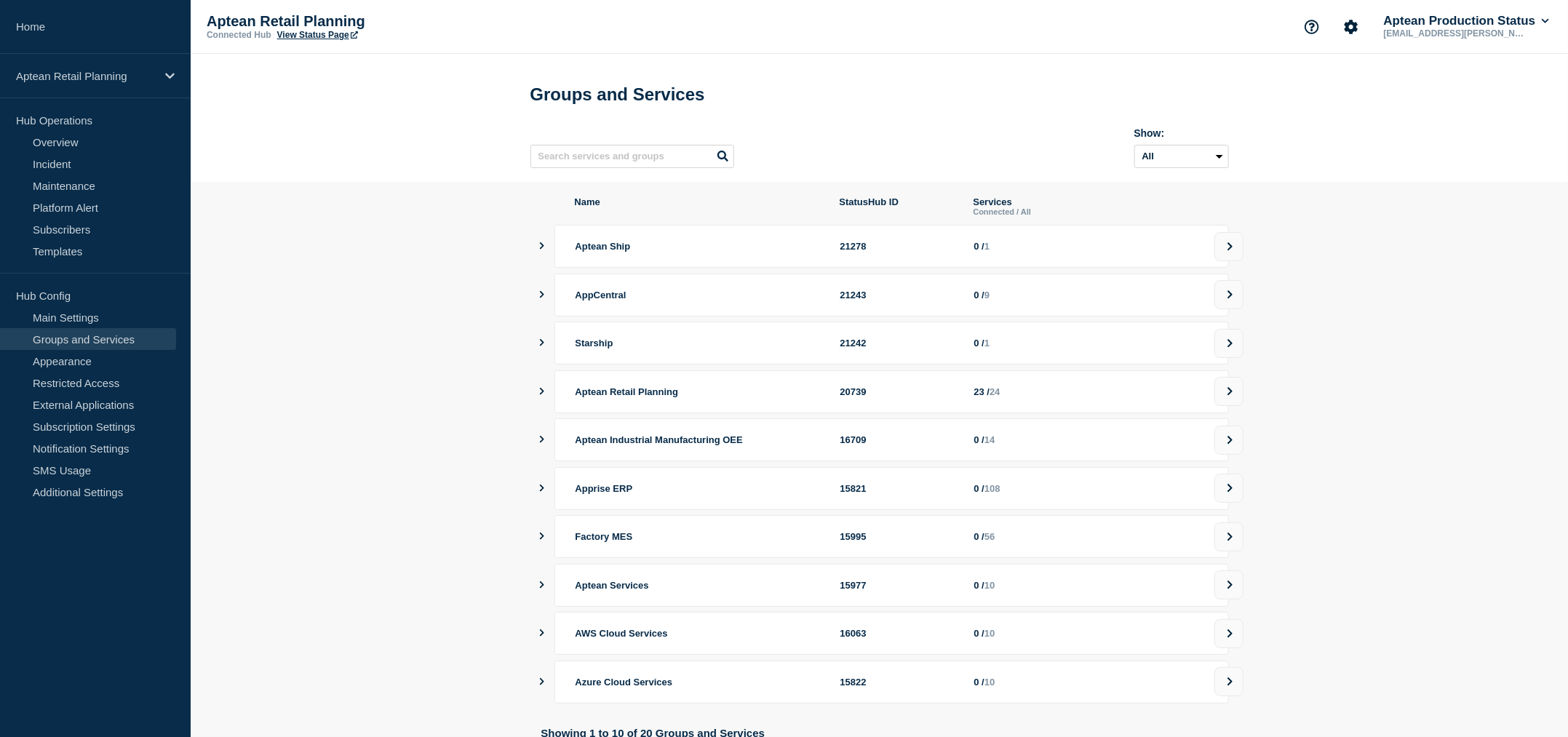
click at [545, 395] on icon "showServices" at bounding box center [542, 391] width 10 height 7
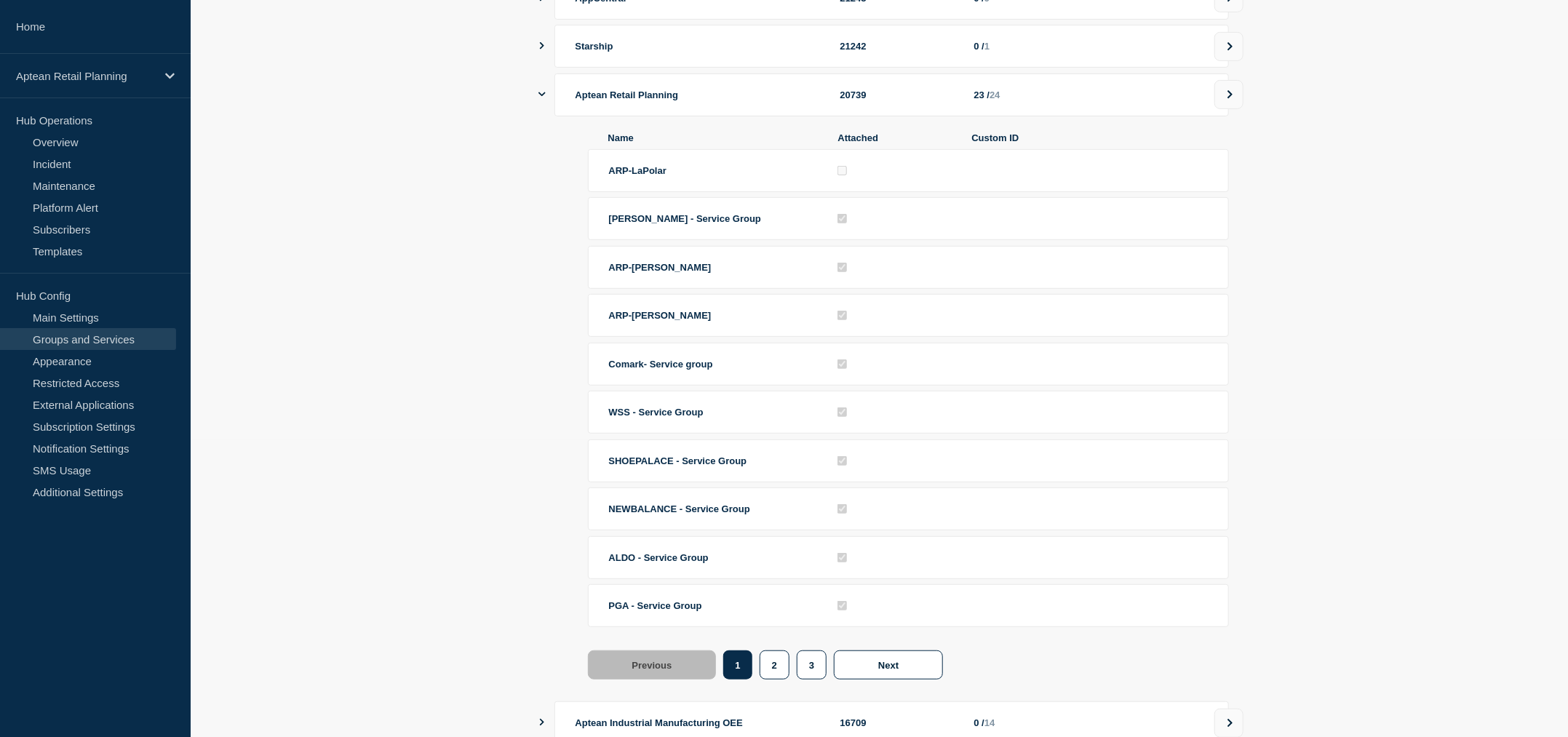
scroll to position [302, 0]
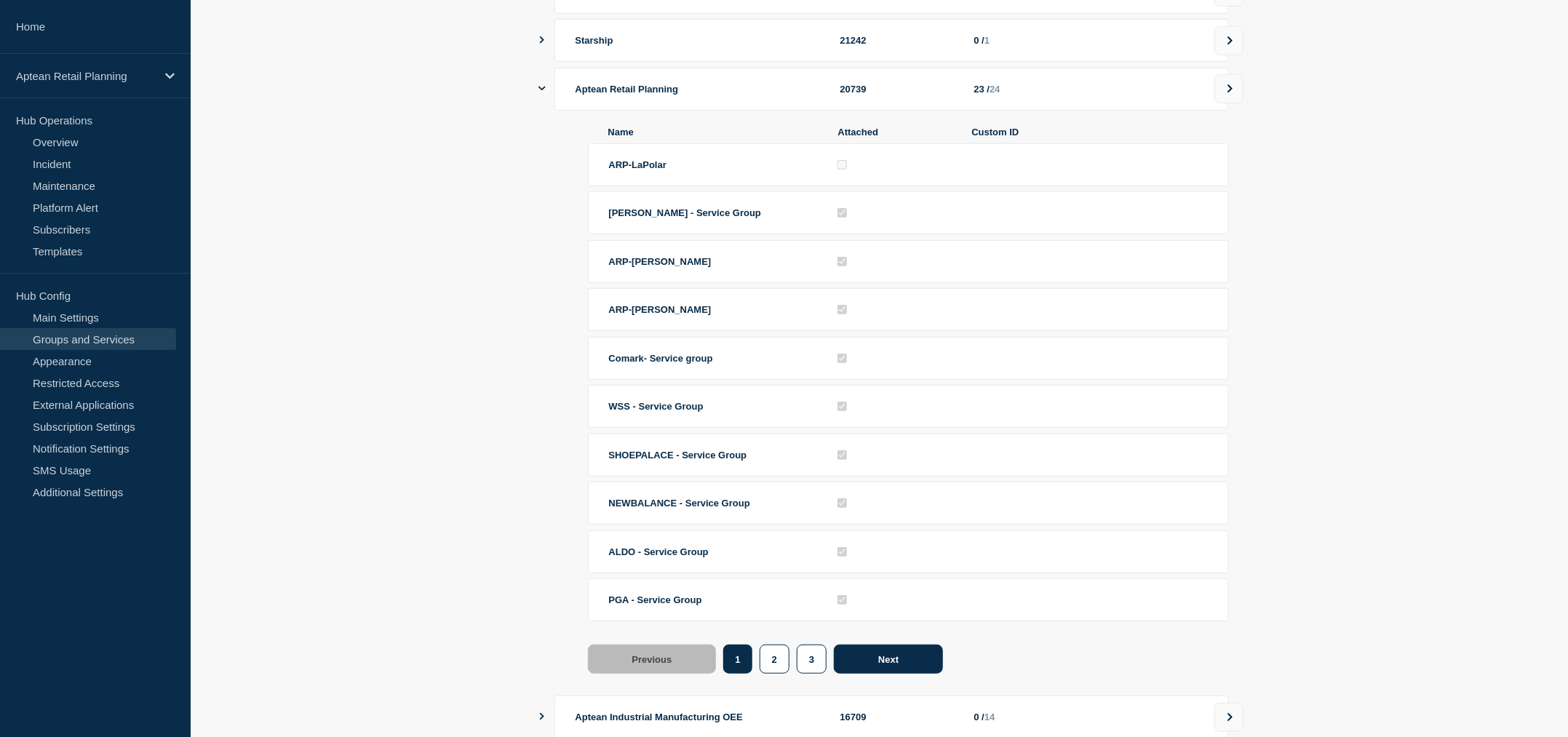
click at [900, 668] on button "Next" at bounding box center [888, 659] width 109 height 29
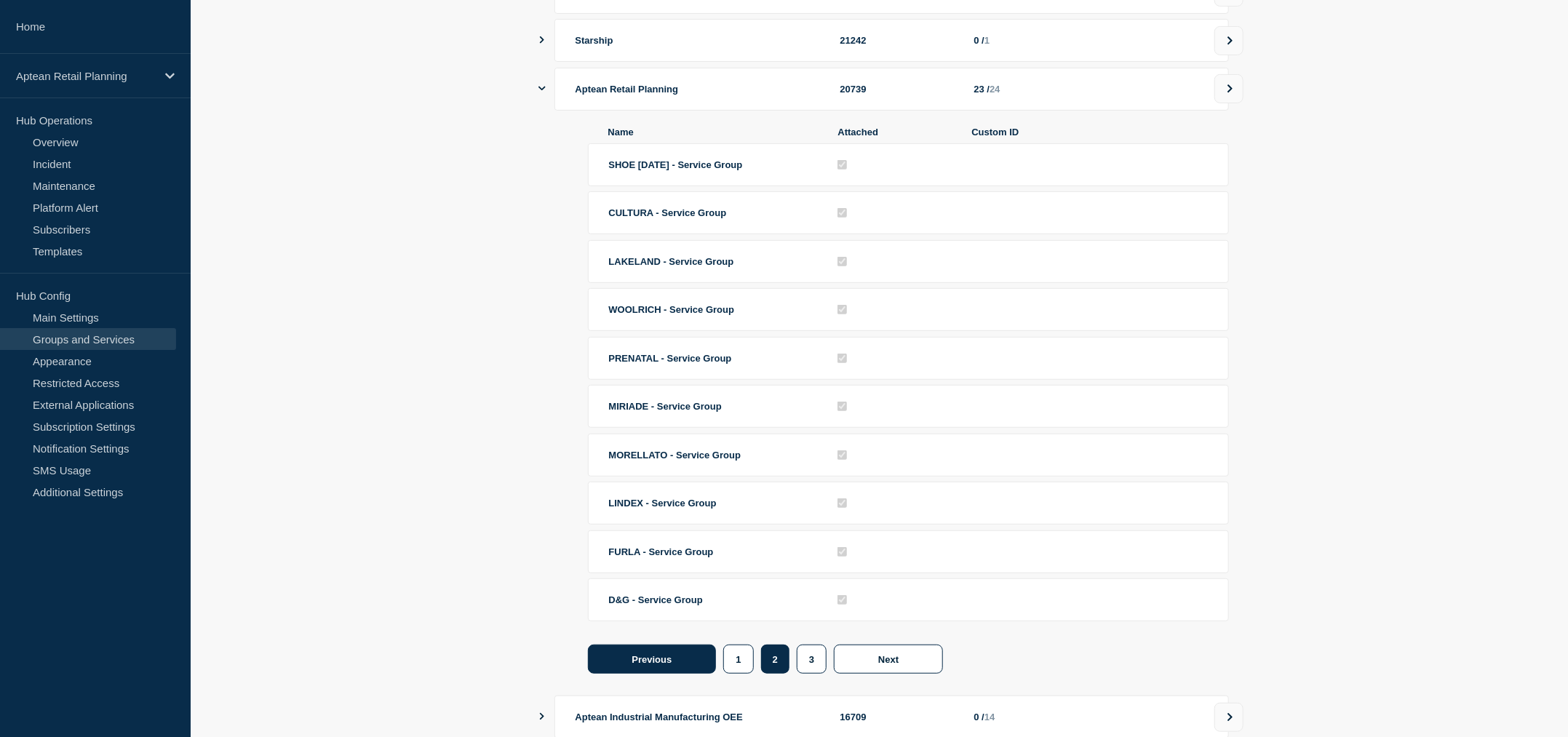
click at [639, 665] on span "Previous" at bounding box center [652, 659] width 40 height 11
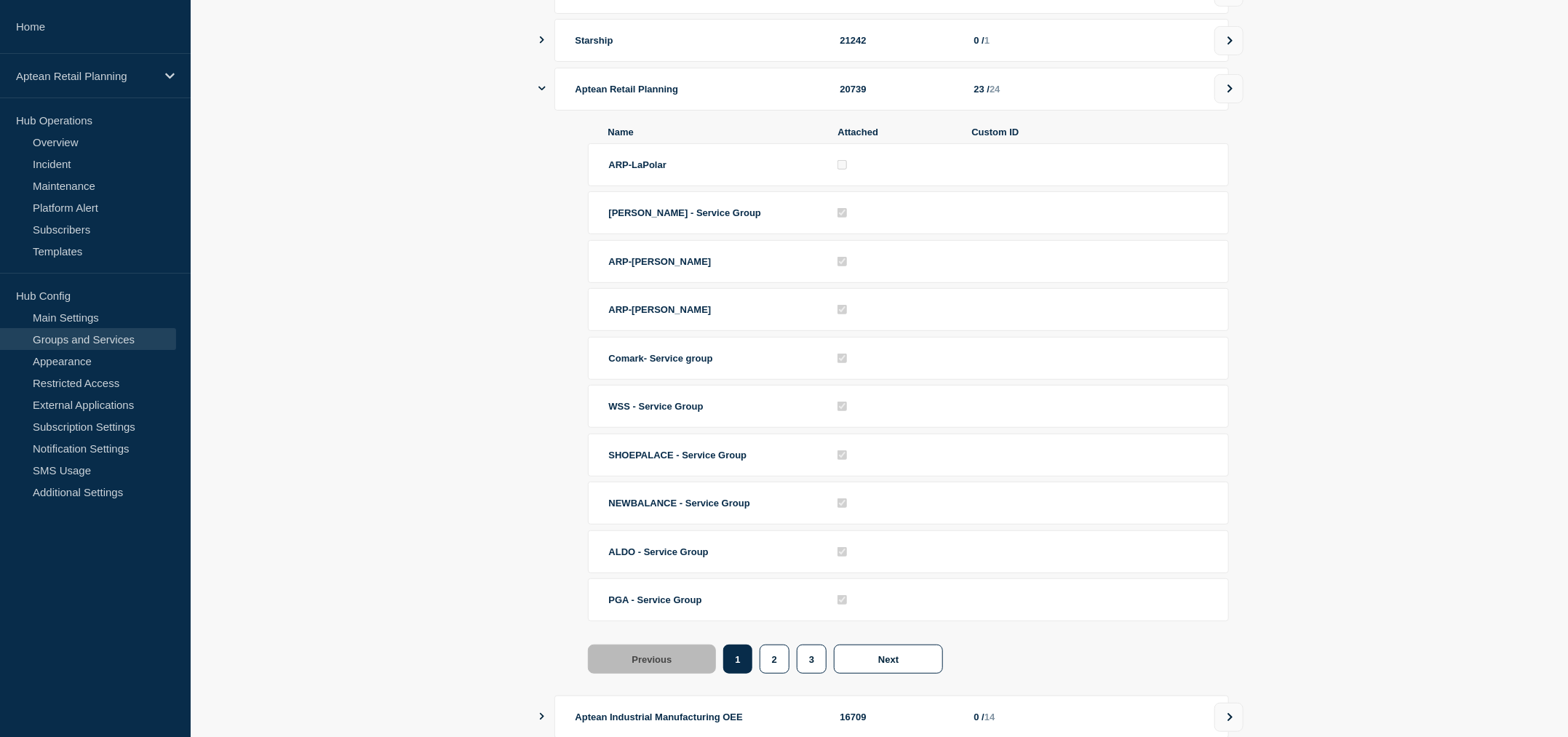
click at [589, 385] on li "Comark- Service group" at bounding box center [908, 406] width 641 height 43
click at [654, 385] on li "Comark- Service group" at bounding box center [908, 406] width 641 height 43
drag, startPoint x: 787, startPoint y: 352, endPoint x: 309, endPoint y: 385, distance: 479.1
click at [309, 385] on section "Name StatusHub ID Services Connected / All Aptean Ship 21278 0 / 1 AppCentral 2…" at bounding box center [879, 479] width 1377 height 1199
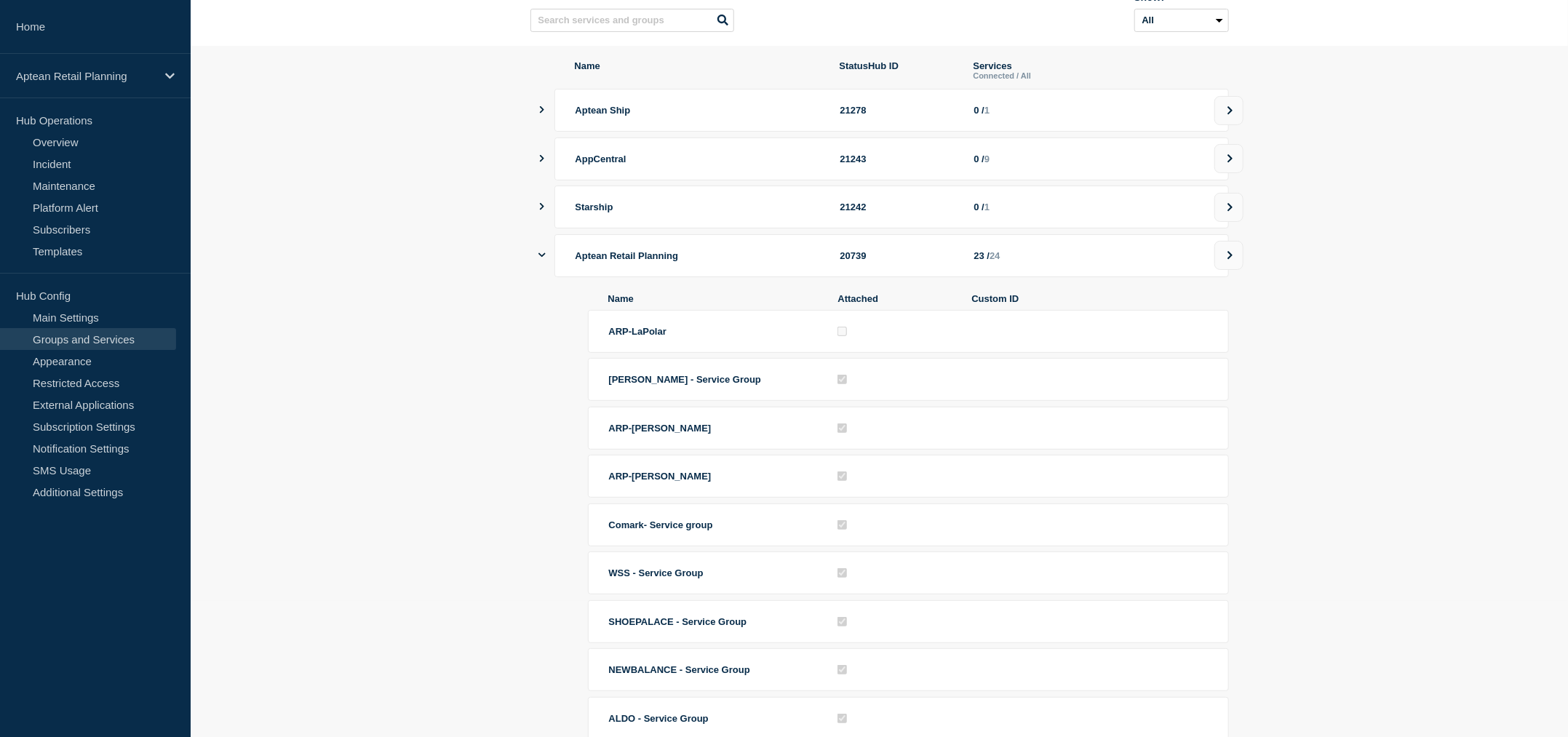
scroll to position [0, 0]
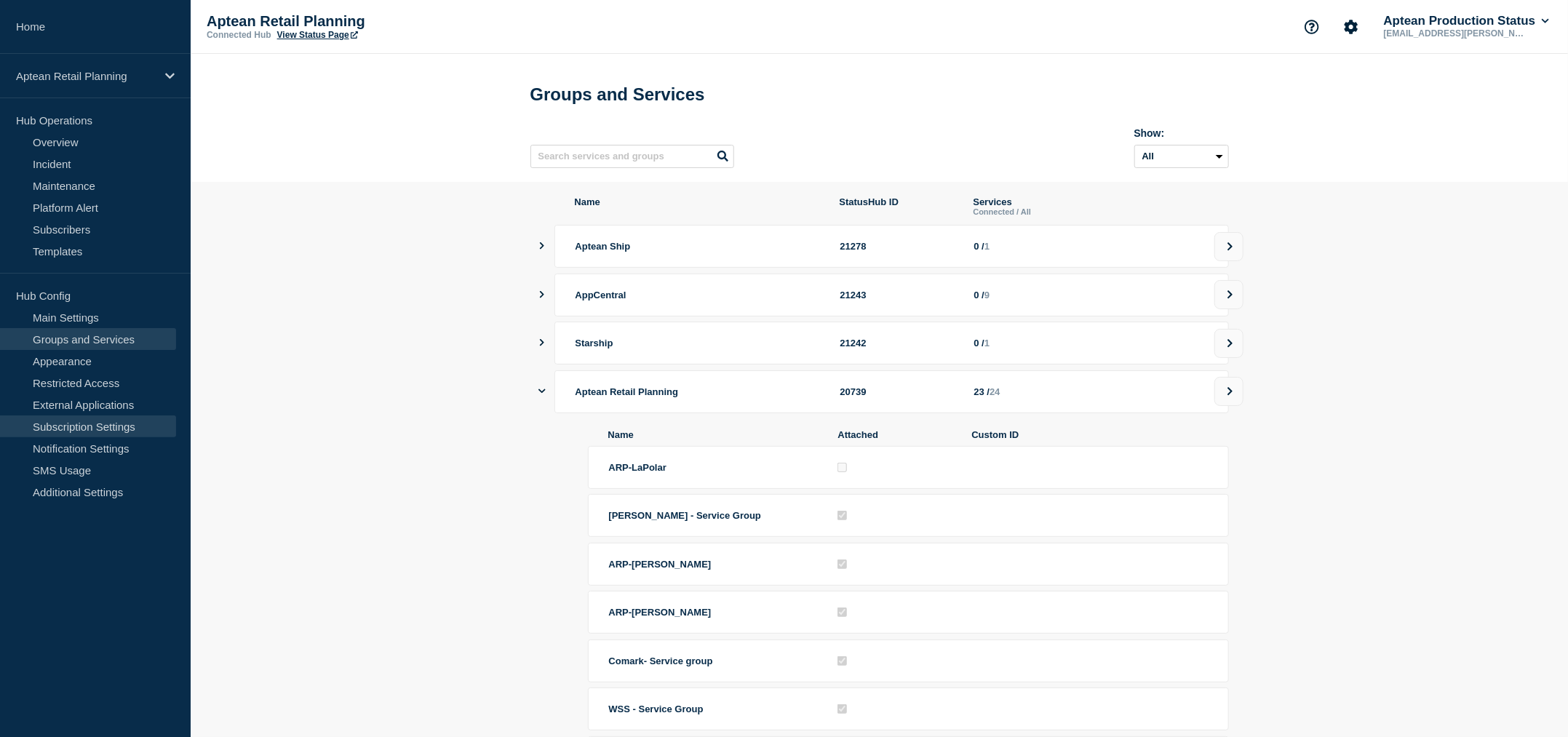
click at [64, 431] on link "Subscription Settings" at bounding box center [88, 426] width 176 height 22
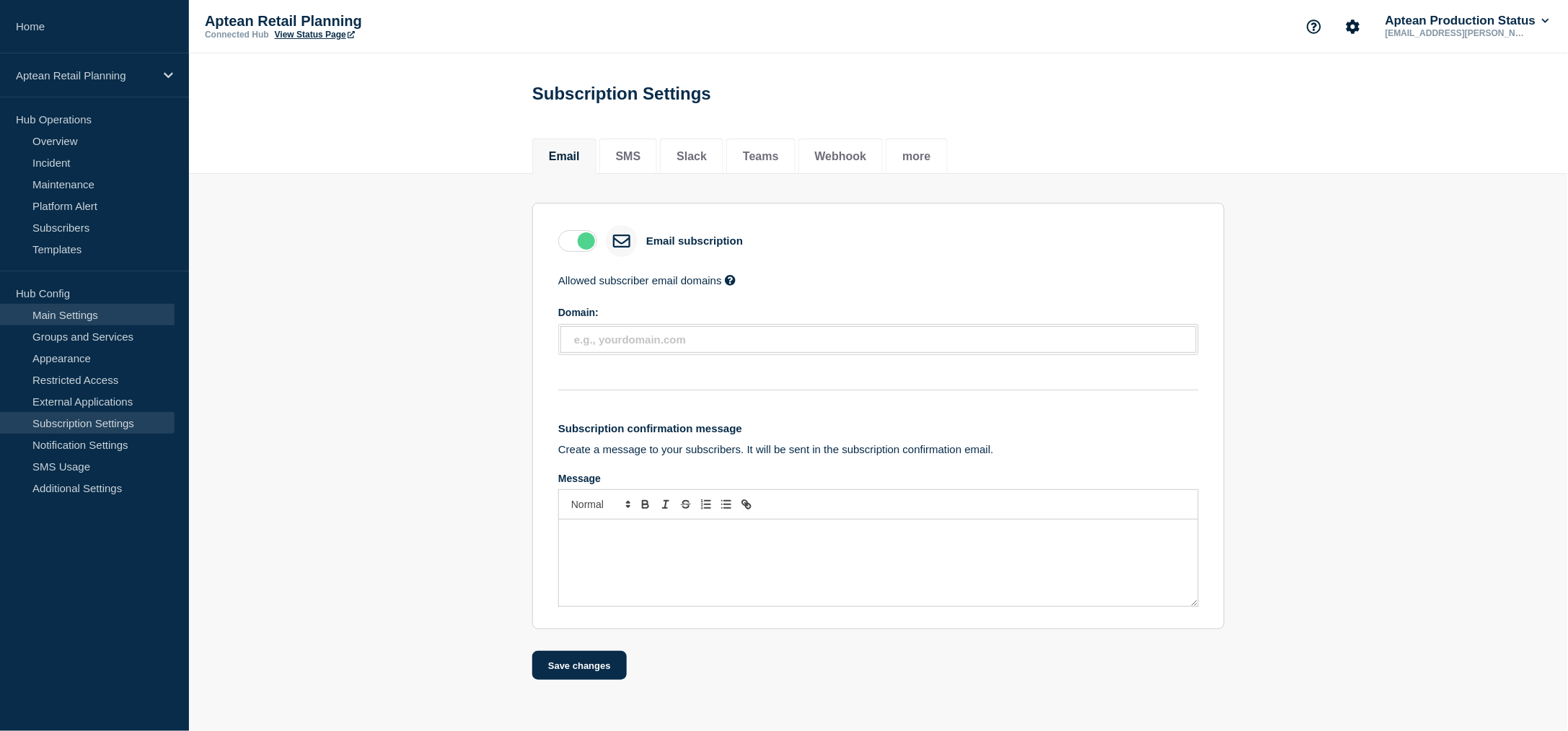
click at [65, 315] on link "Main Settings" at bounding box center [87, 315] width 175 height 22
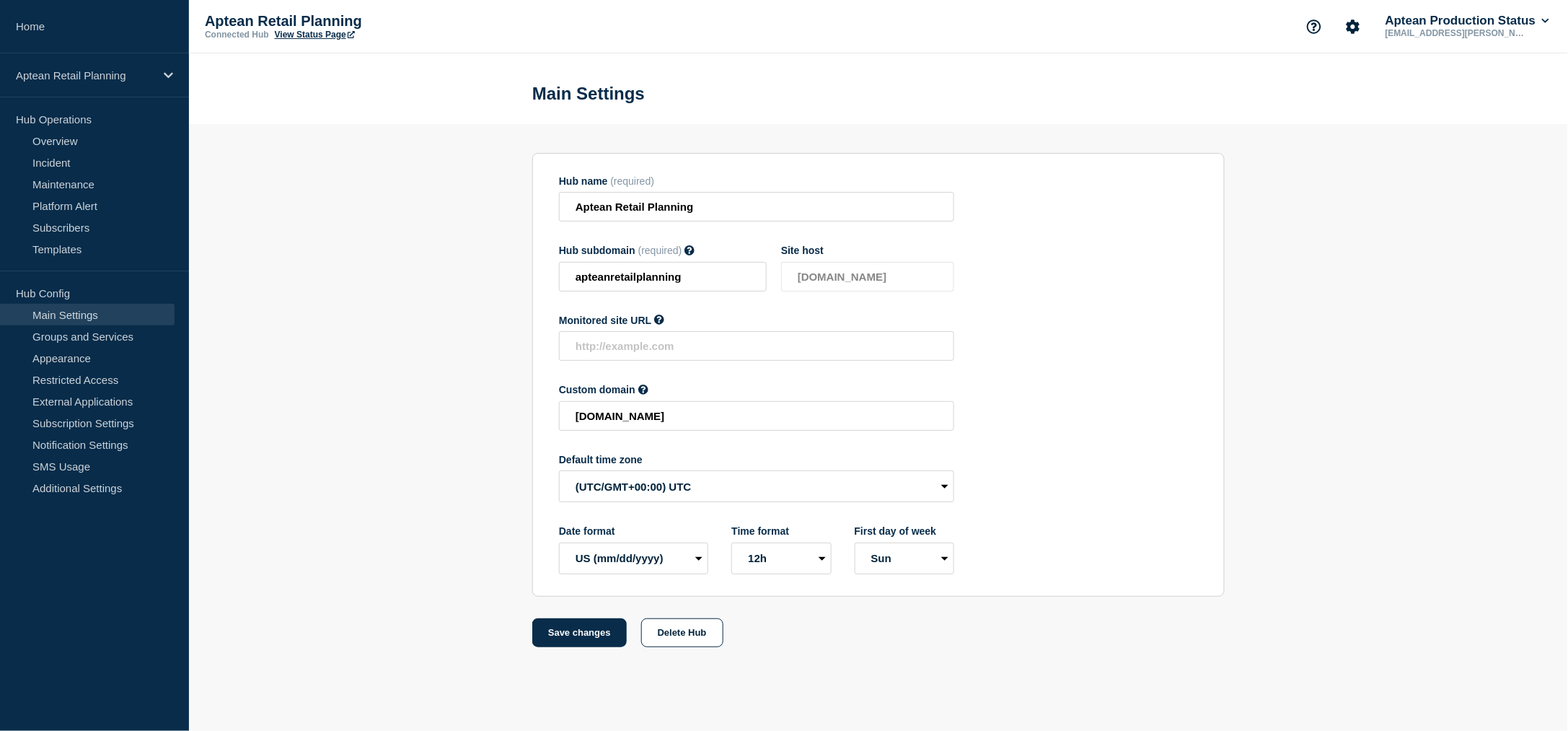
click at [470, 340] on section "Hub name (required) Aptean Retail Planning Hub subdomain (required) Must contai…" at bounding box center [878, 385] width 1379 height 523
click at [44, 330] on link "Groups and Services" at bounding box center [87, 336] width 175 height 22
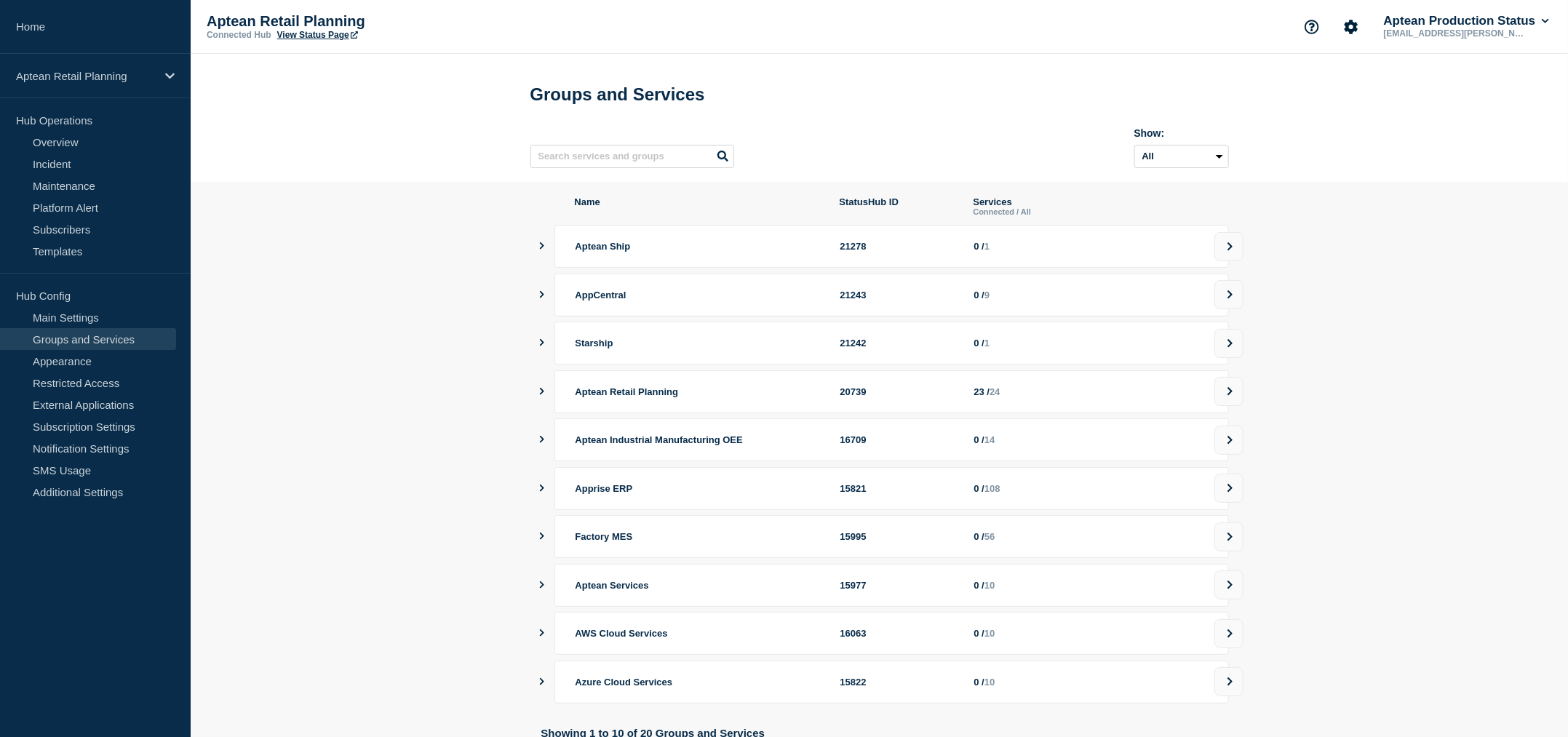
click at [950, 397] on div "20739" at bounding box center [899, 391] width 117 height 11
click at [537, 395] on icon "showServices" at bounding box center [542, 391] width 10 height 7
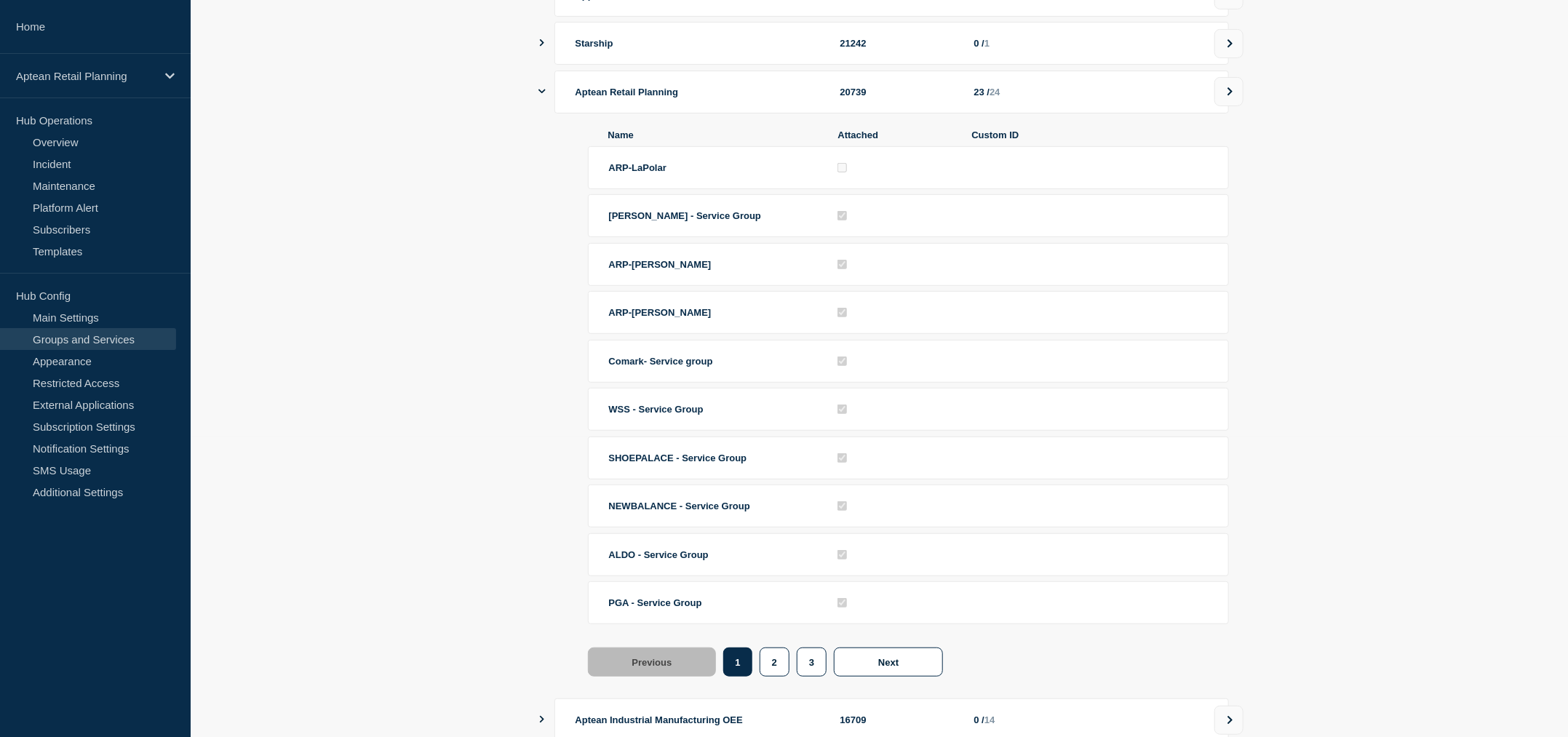
scroll to position [302, 0]
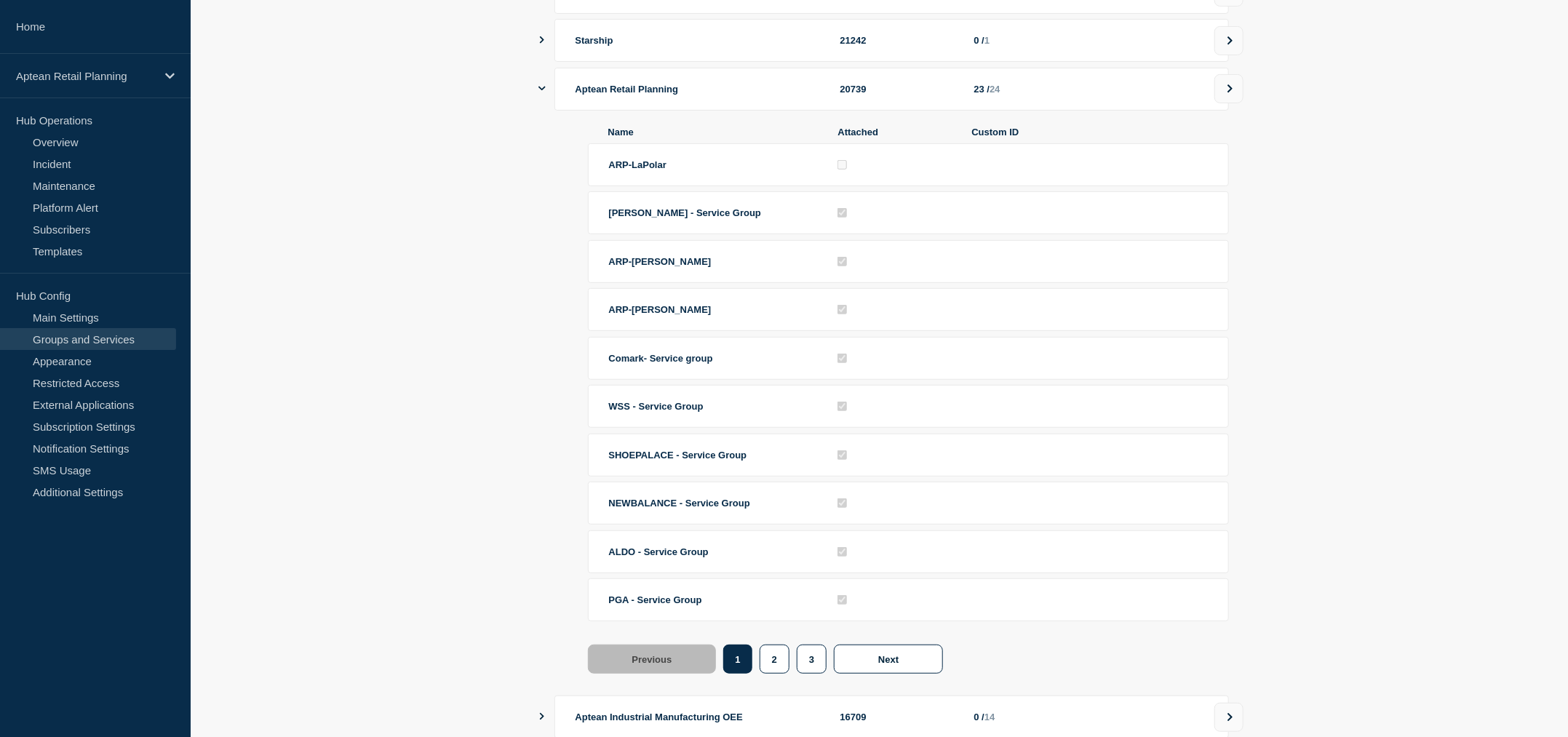
click at [612, 363] on span "Comark- Service group" at bounding box center [661, 358] width 104 height 11
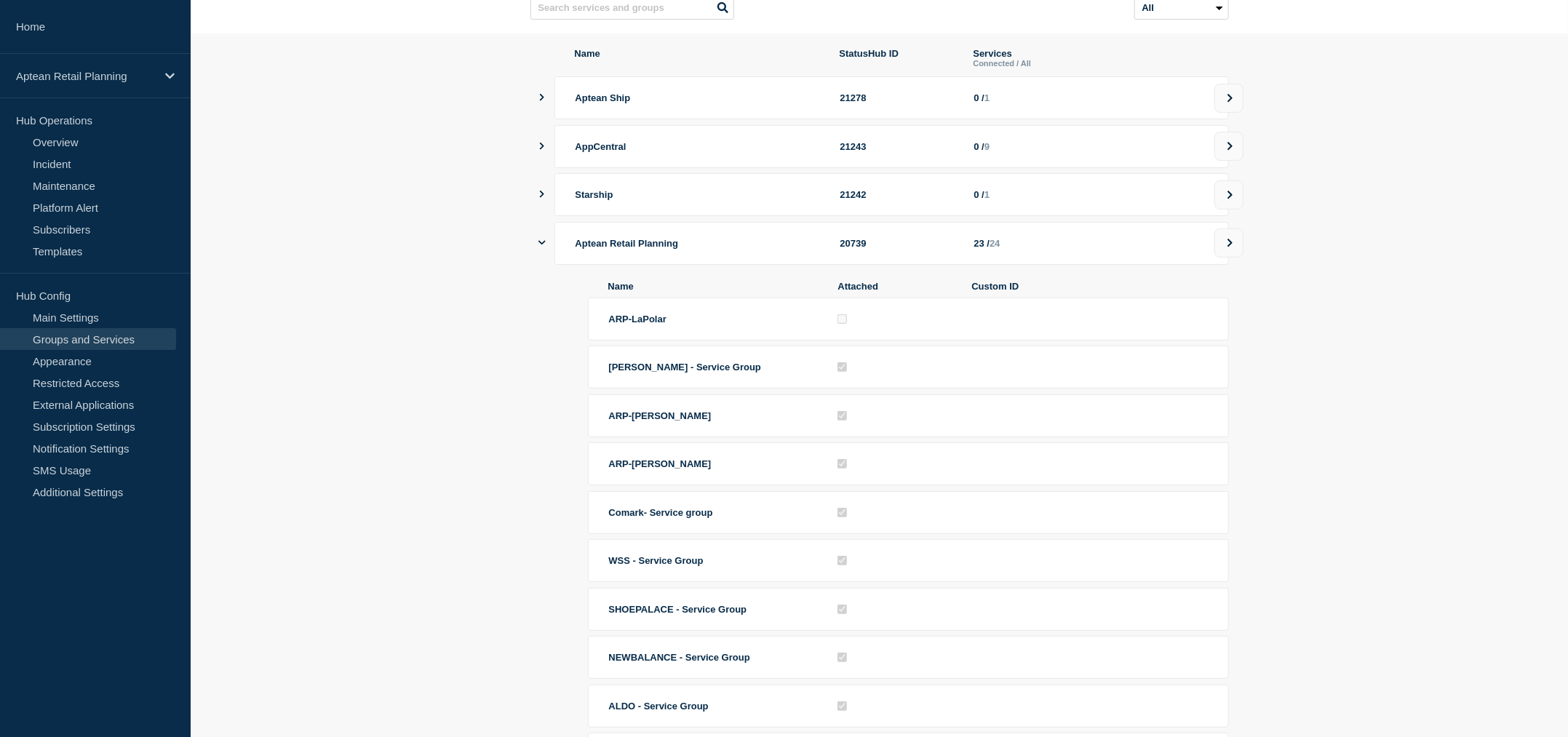
scroll to position [0, 0]
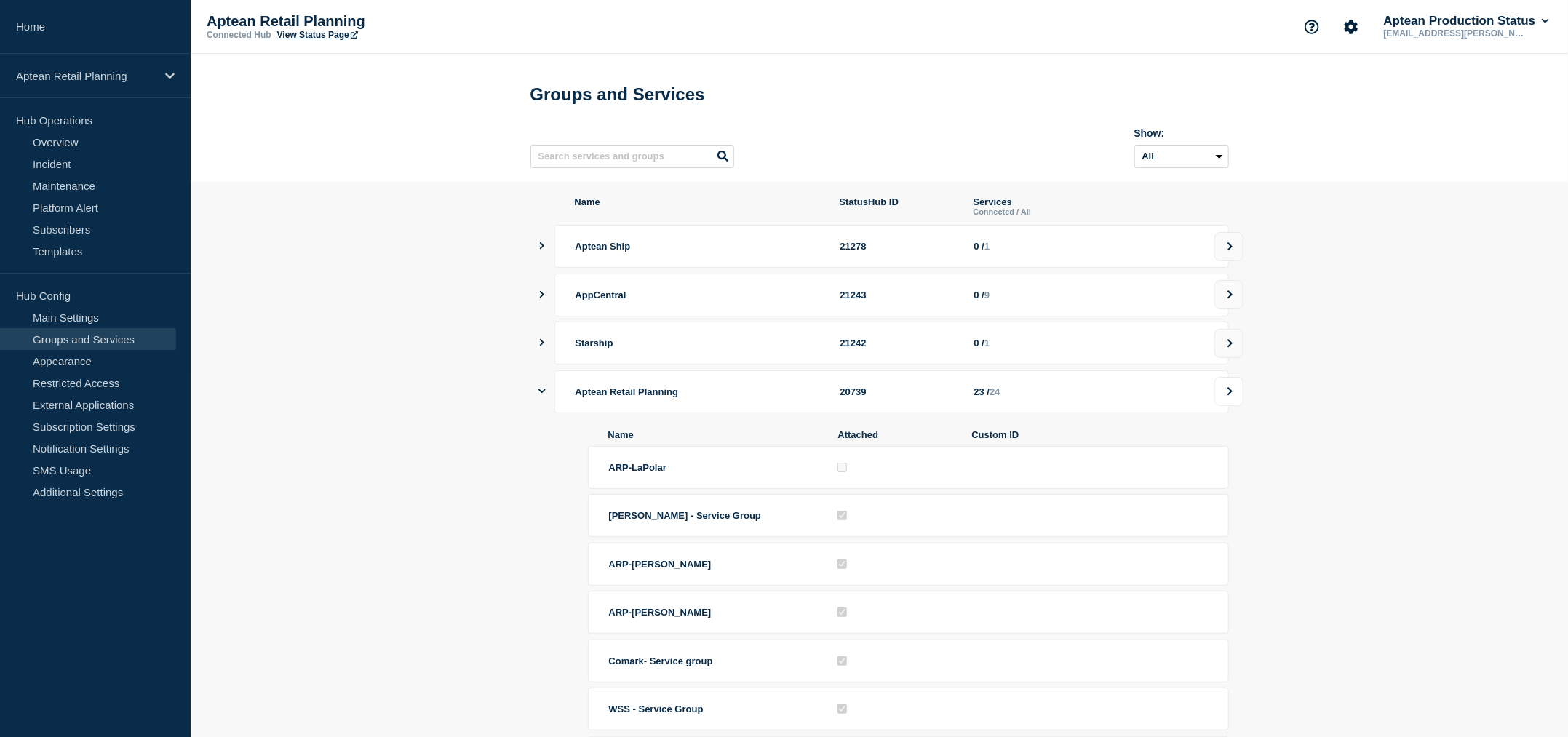
click at [1227, 391] on button at bounding box center [1229, 391] width 29 height 29
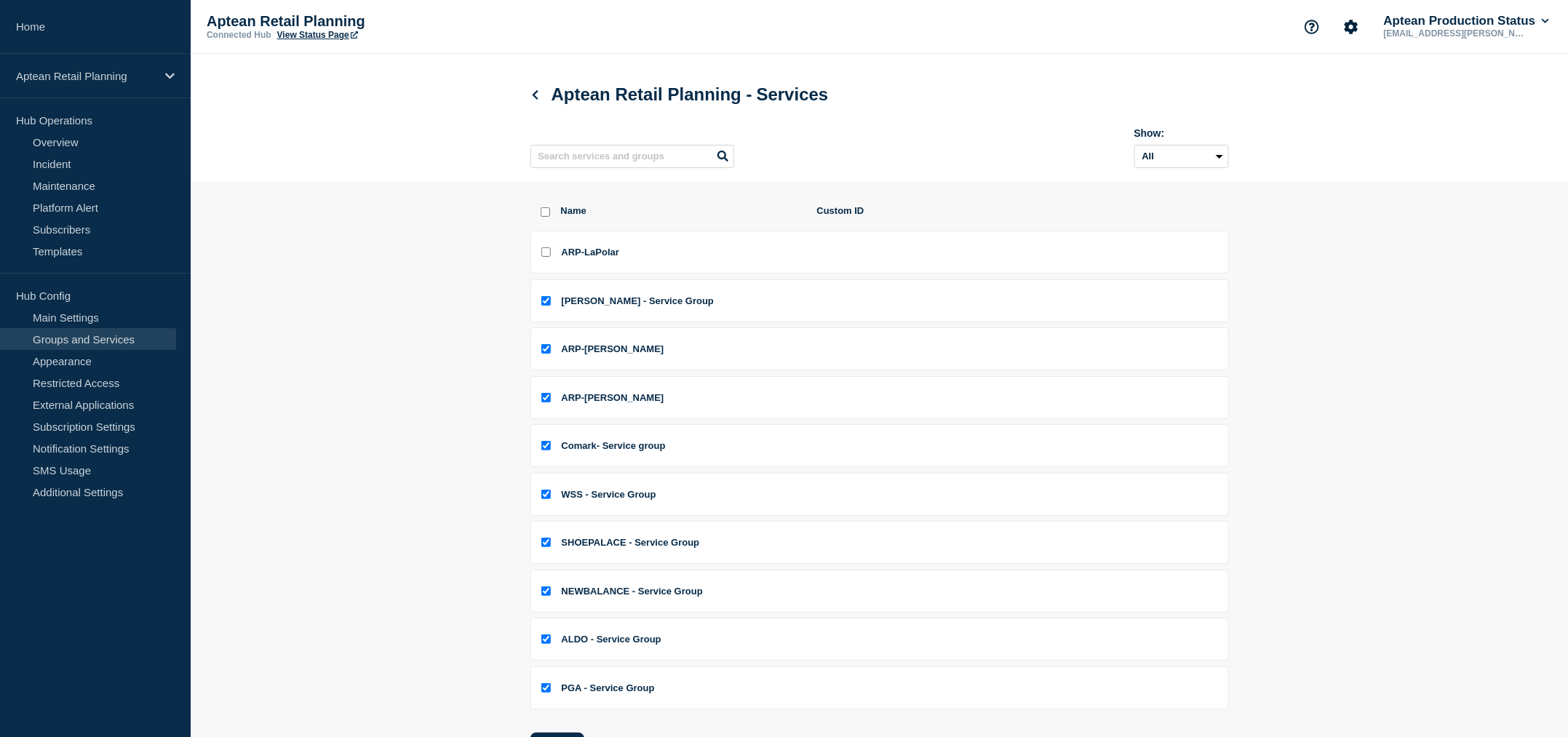
scroll to position [148, 0]
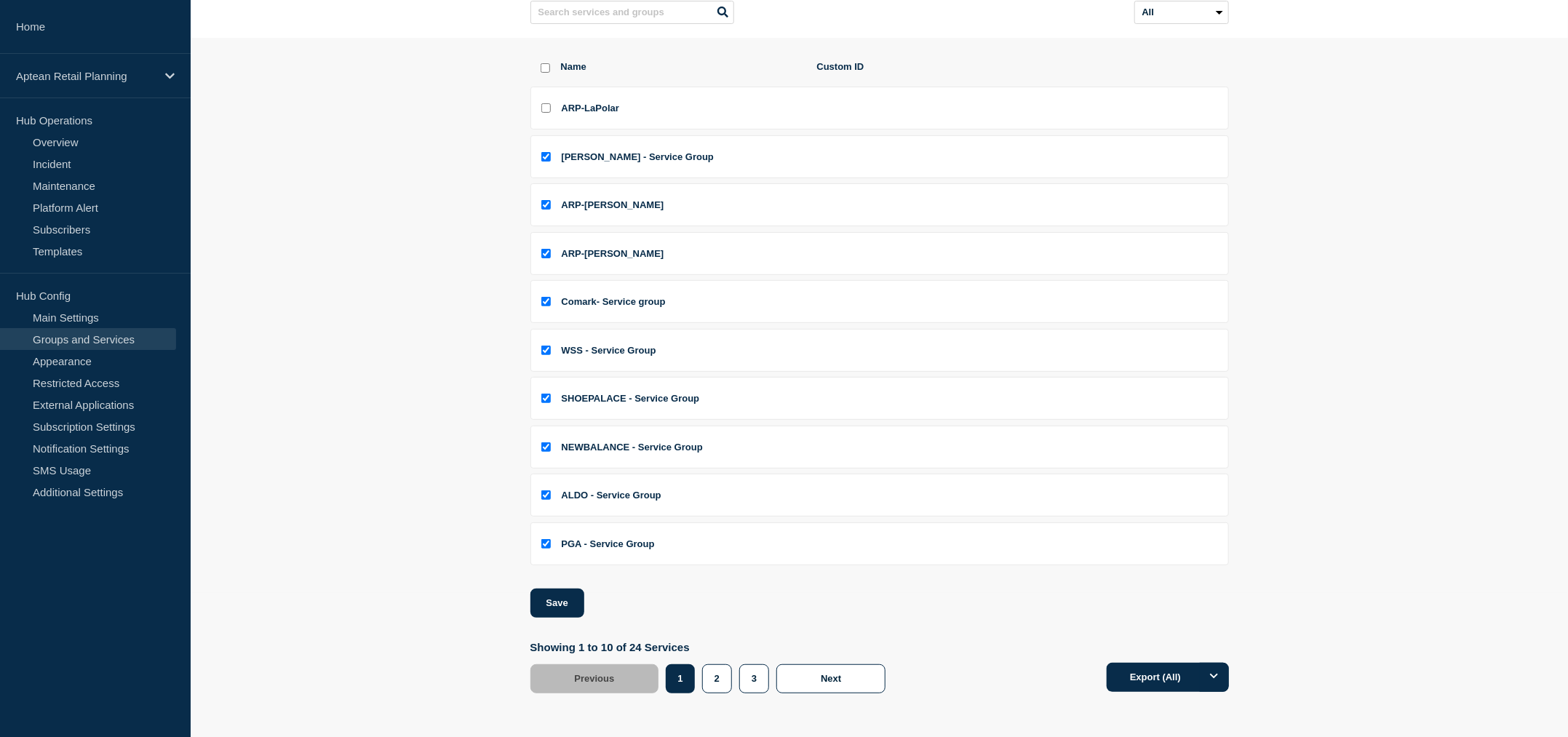
click at [551, 329] on li "Comark- Service group" at bounding box center [880, 350] width 699 height 43
click at [545, 303] on input "Comark- Service group checkbox" at bounding box center [545, 301] width 10 height 10
checkbox input "false"
click at [550, 107] on input "ARP-LaPolar checkbox" at bounding box center [545, 108] width 10 height 10
checkbox input "true"
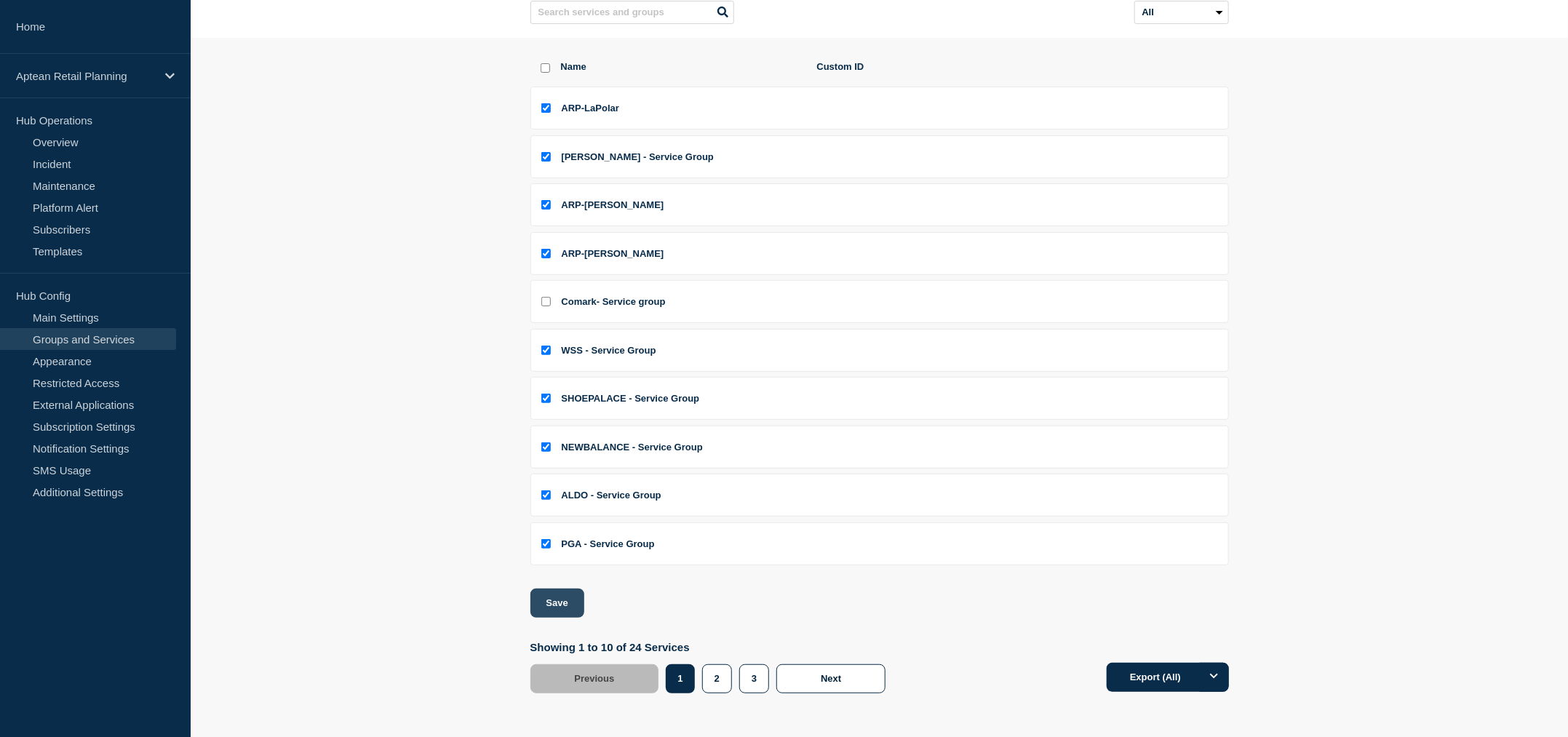
click at [560, 595] on button "Save" at bounding box center [557, 603] width 54 height 29
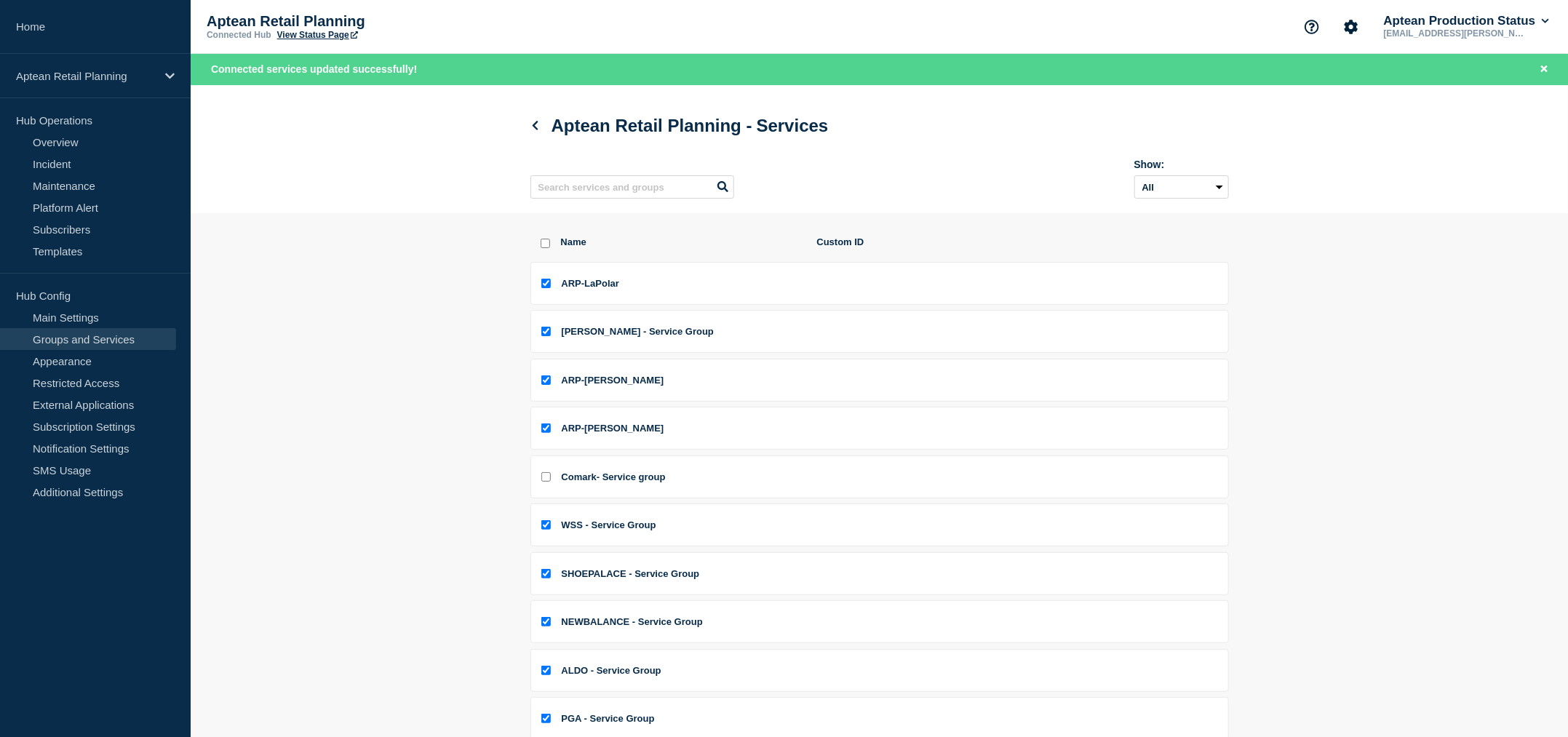
click at [331, 422] on section "Name Custom ID ARP-LaPolar [PERSON_NAME] - Service Group ARP-[PERSON_NAME] ARP-…" at bounding box center [879, 551] width 1377 height 678
click at [1173, 195] on select "All Archived Non-archived" at bounding box center [1181, 187] width 95 height 23
click at [1167, 196] on select "All Archived Non-archived" at bounding box center [1181, 187] width 95 height 23
click at [1541, 394] on section "Name Custom ID ARP-LaPolar [PERSON_NAME] - Service Group ARP-[PERSON_NAME] ARP-…" at bounding box center [879, 551] width 1377 height 678
click at [55, 230] on link "Subscribers" at bounding box center [88, 229] width 176 height 22
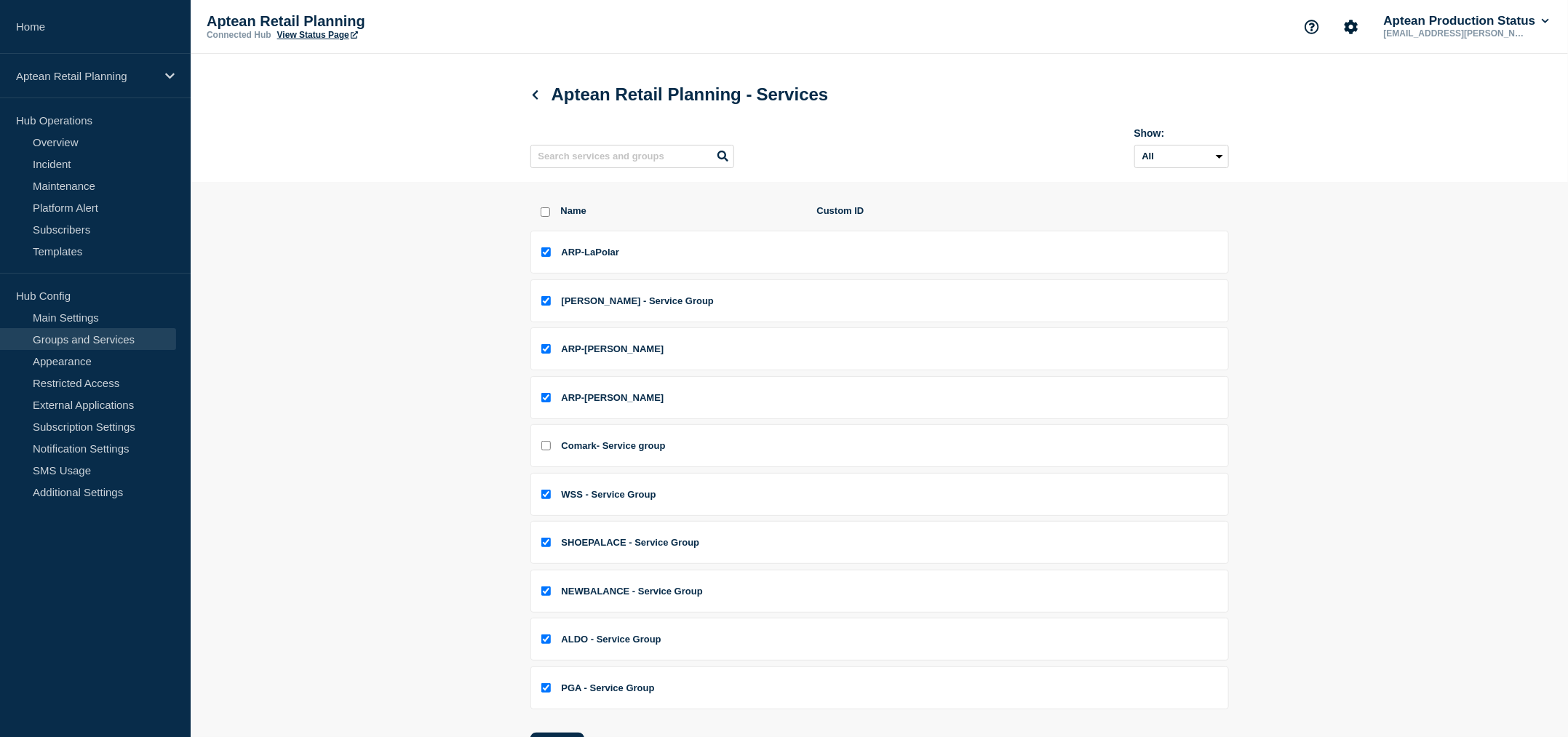
click at [75, 120] on p "Hub Operations" at bounding box center [95, 120] width 191 height 22
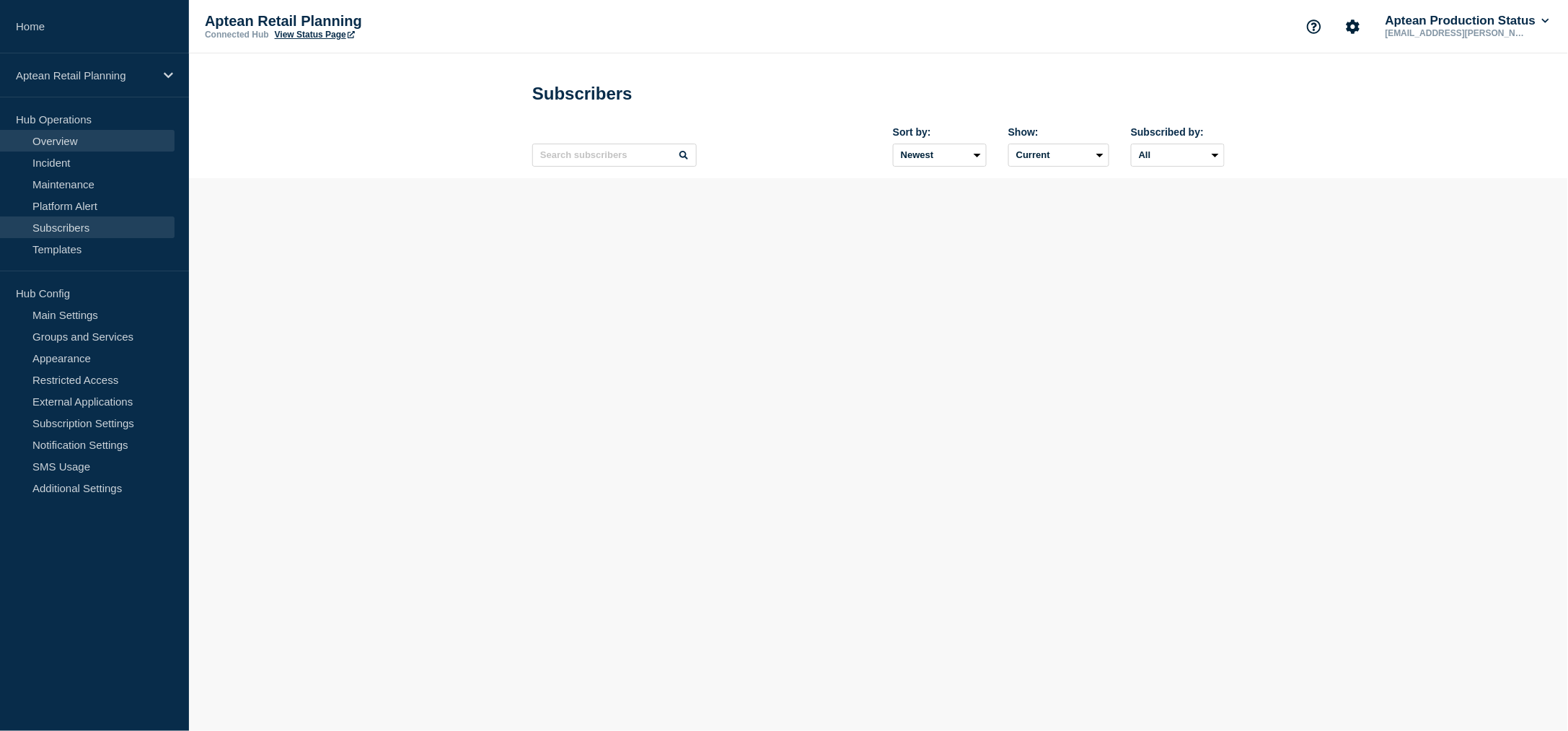
click at [56, 141] on link "Overview" at bounding box center [87, 141] width 175 height 22
